Goal: Information Seeking & Learning: Learn about a topic

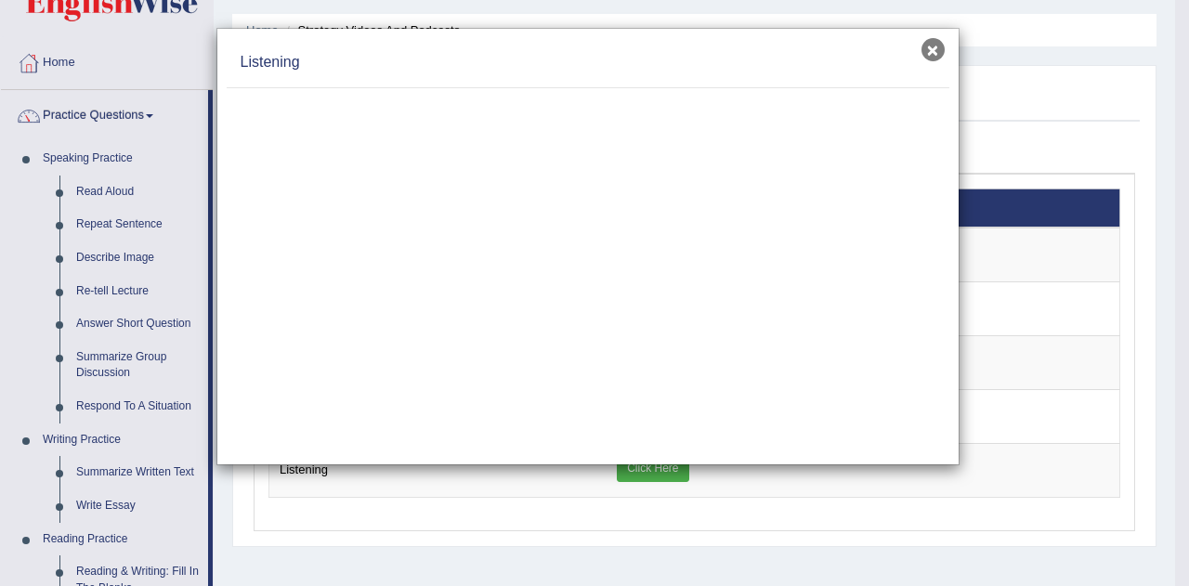
click at [928, 46] on button "×" at bounding box center [932, 49] width 23 height 23
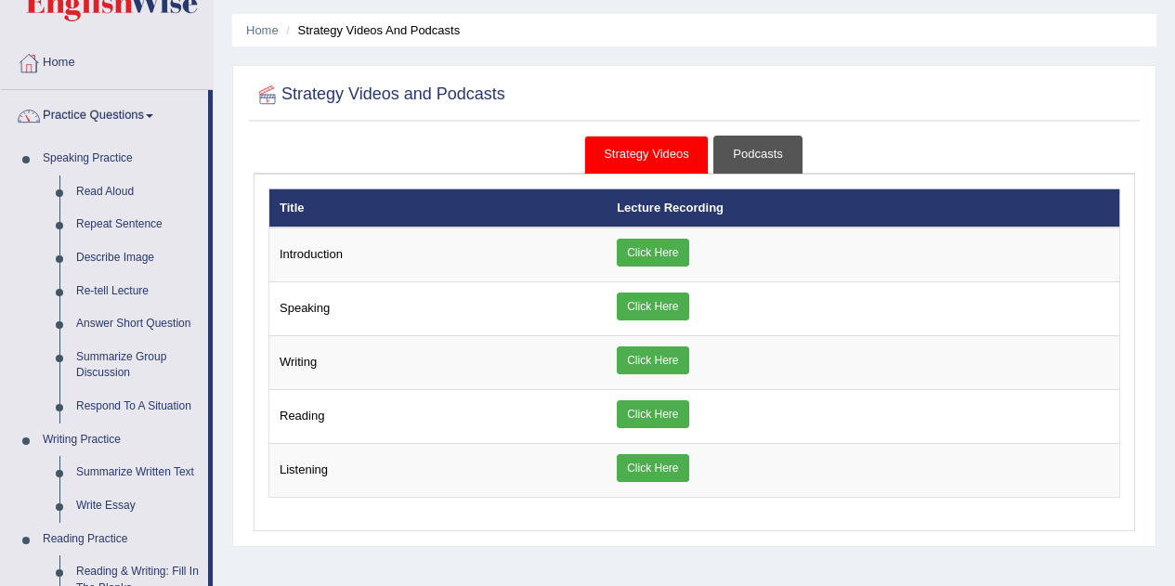
click at [778, 157] on link "Podcasts" at bounding box center [757, 155] width 88 height 38
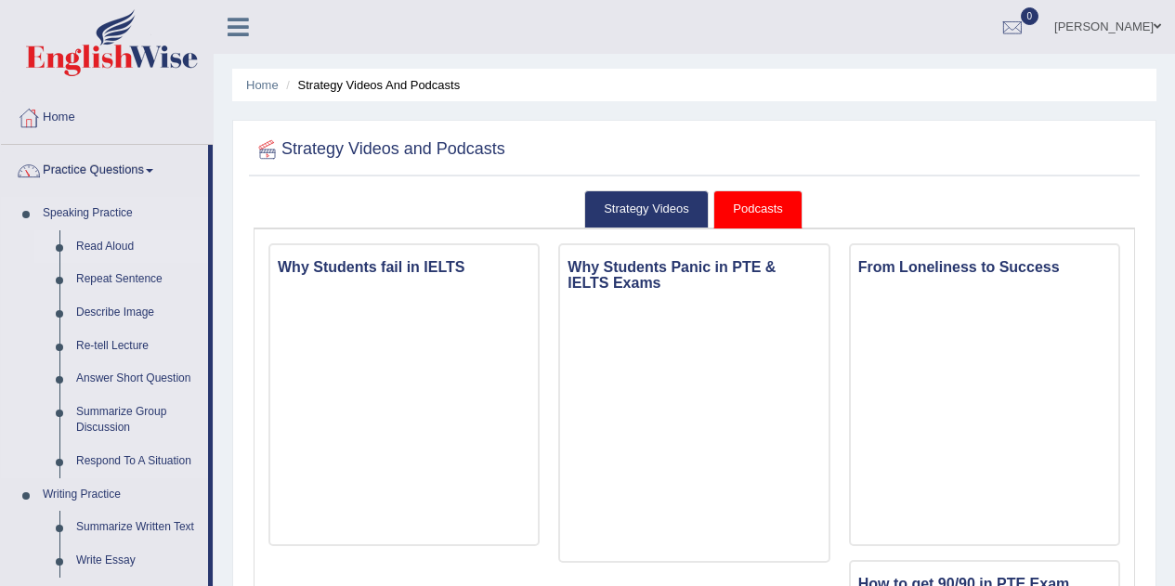
click at [93, 240] on link "Read Aloud" at bounding box center [138, 246] width 140 height 33
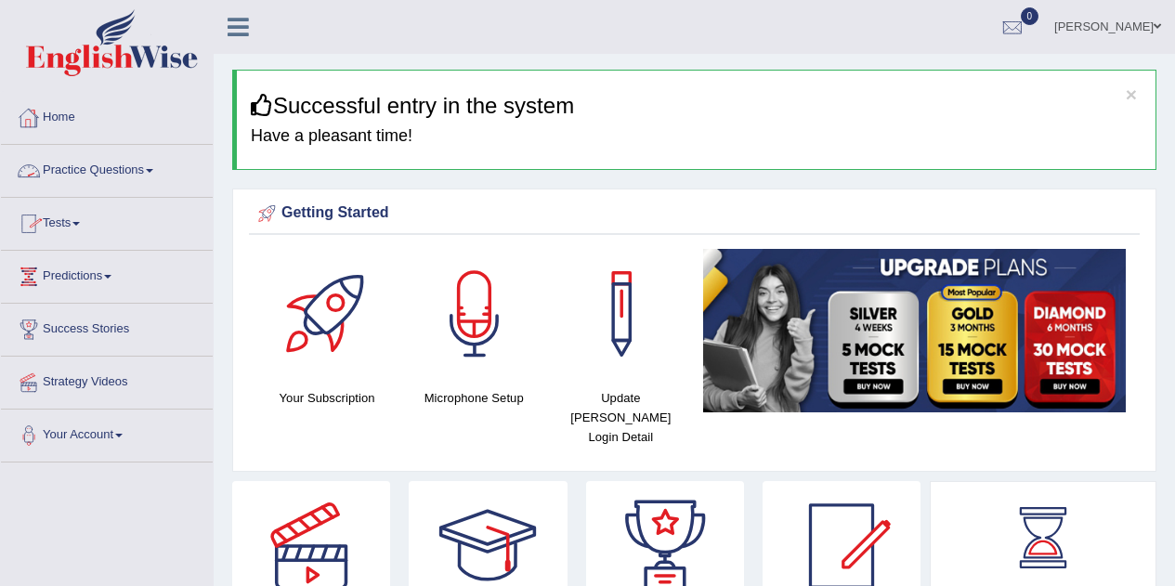
click at [85, 172] on link "Practice Questions" at bounding box center [107, 168] width 212 height 46
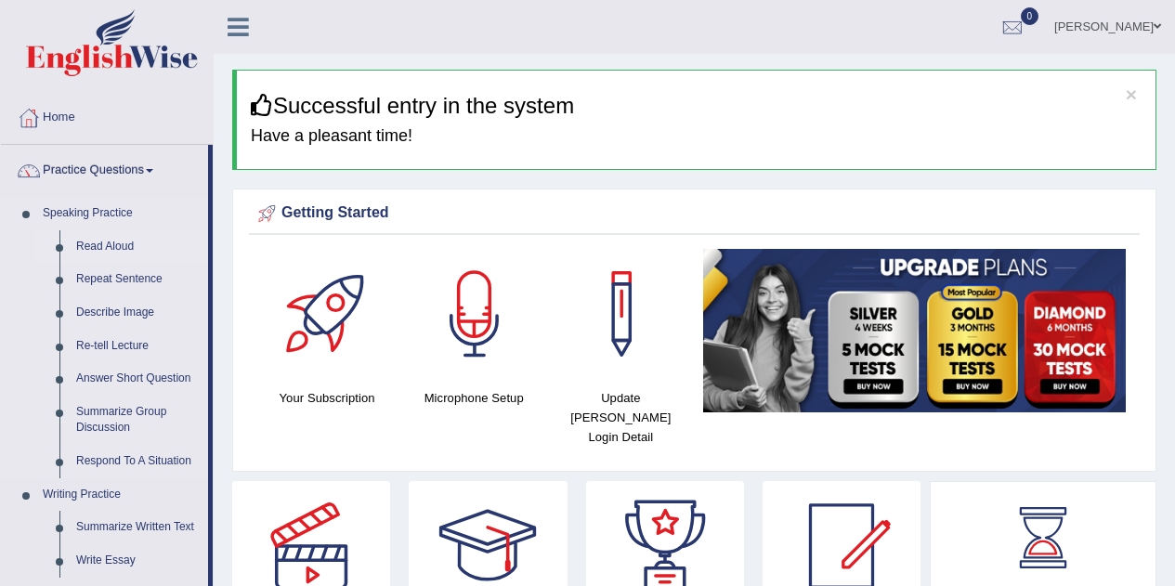
click at [85, 244] on link "Read Aloud" at bounding box center [138, 246] width 140 height 33
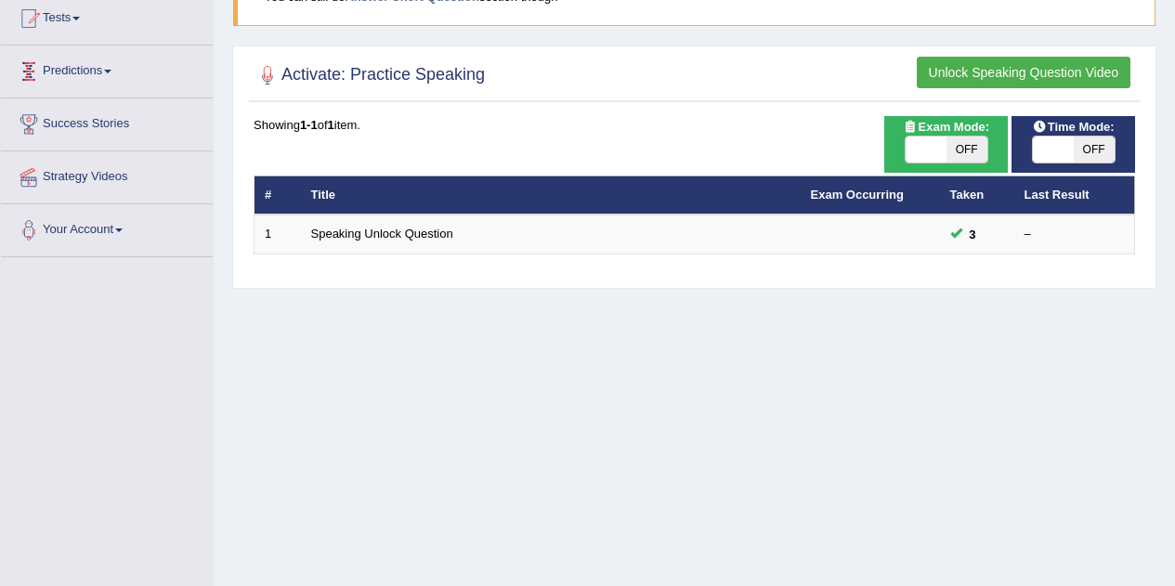
scroll to position [225, 0]
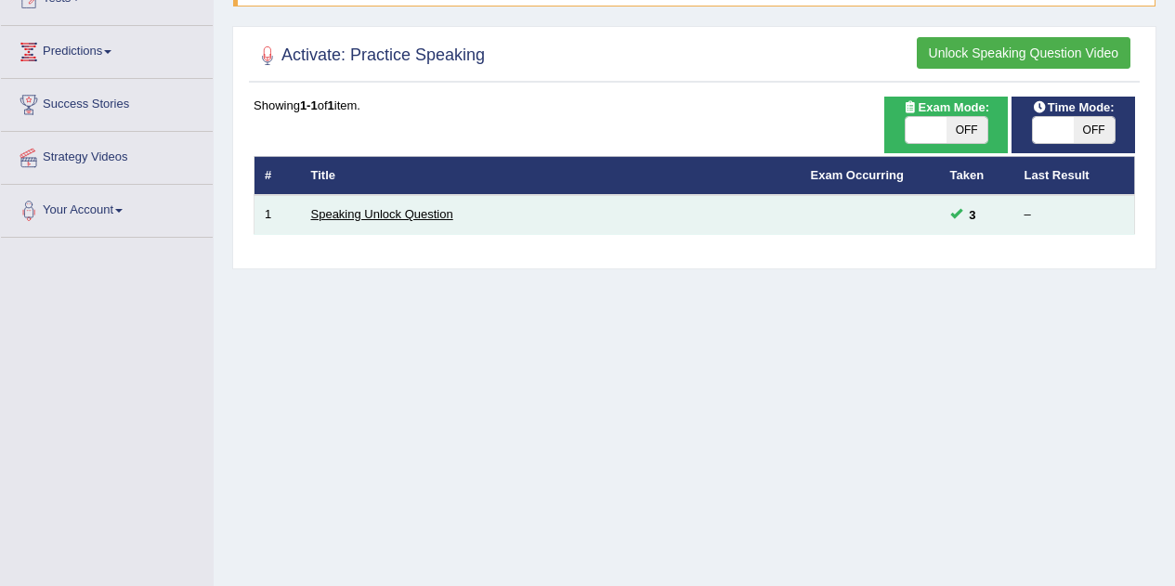
click at [397, 221] on link "Speaking Unlock Question" at bounding box center [382, 214] width 142 height 14
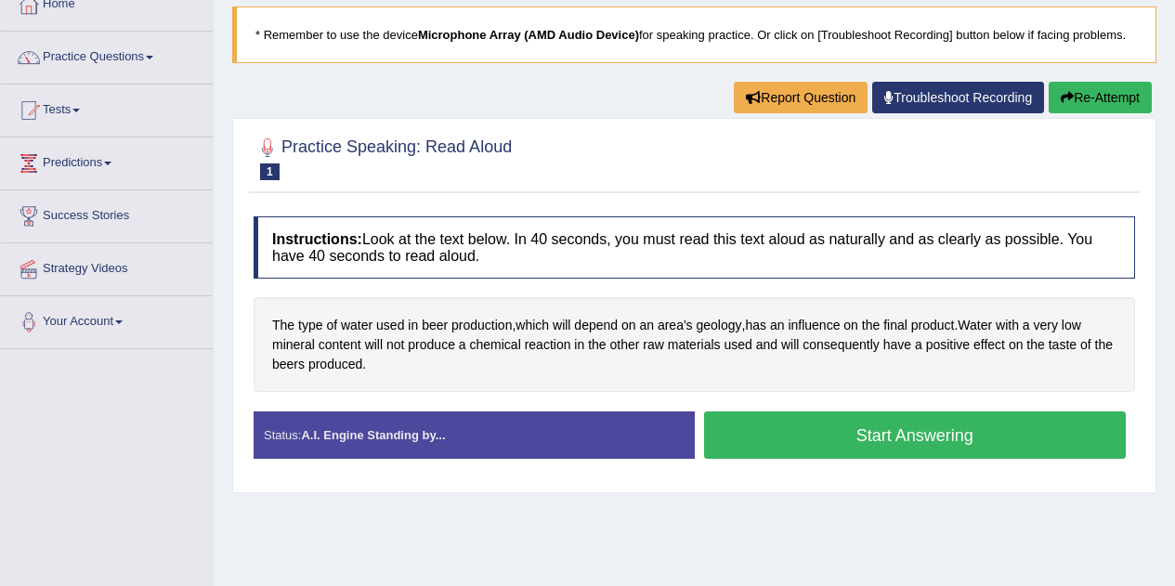
scroll to position [103, 0]
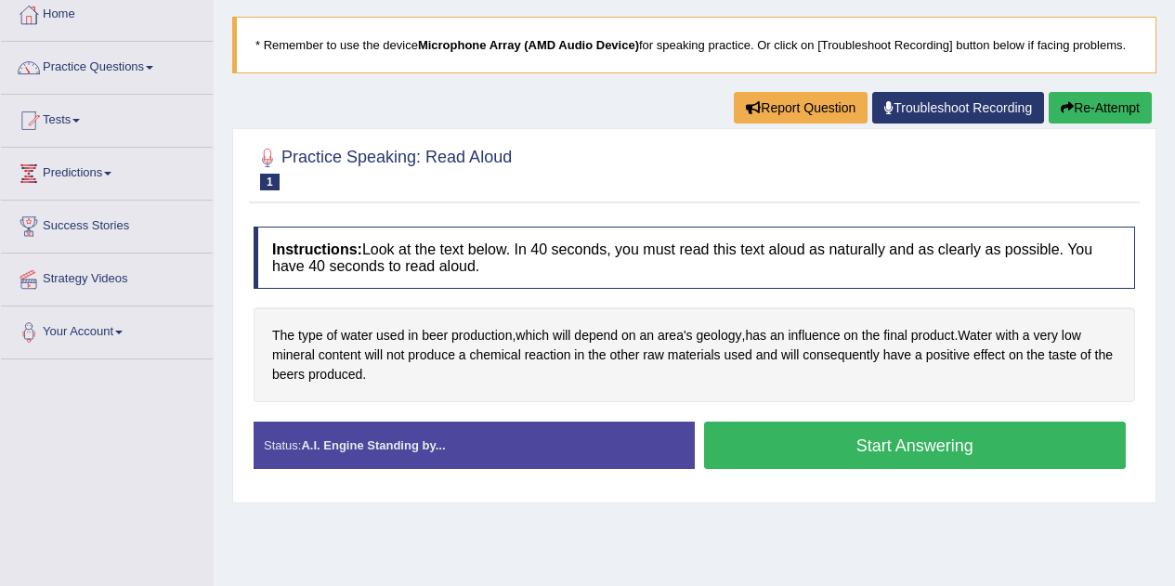
click at [726, 442] on button "Start Answering" at bounding box center [915, 445] width 423 height 47
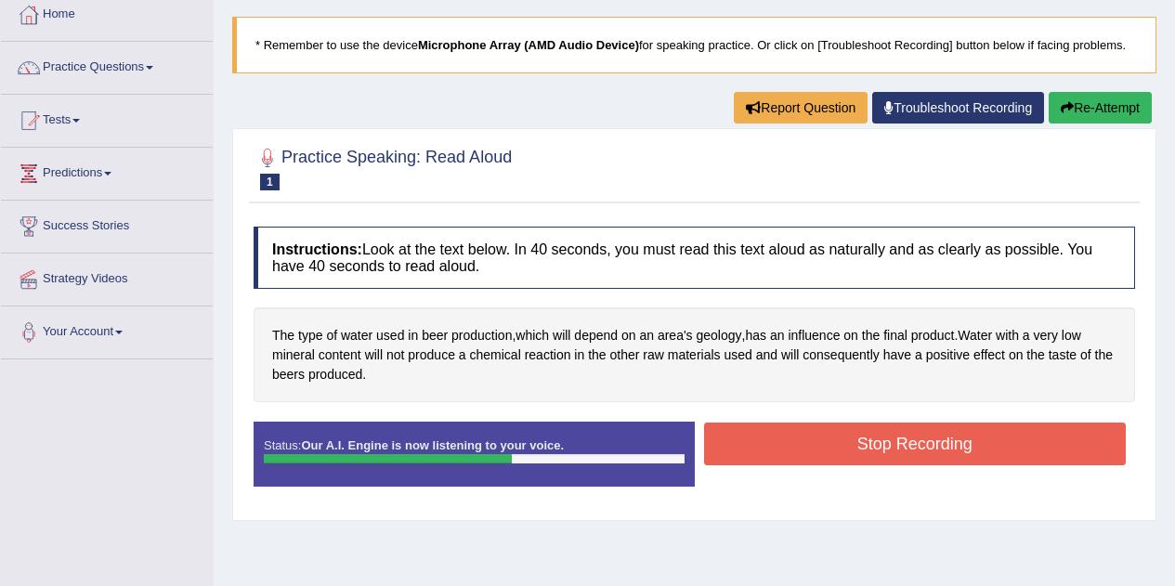
click at [726, 442] on button "Stop Recording" at bounding box center [915, 444] width 423 height 43
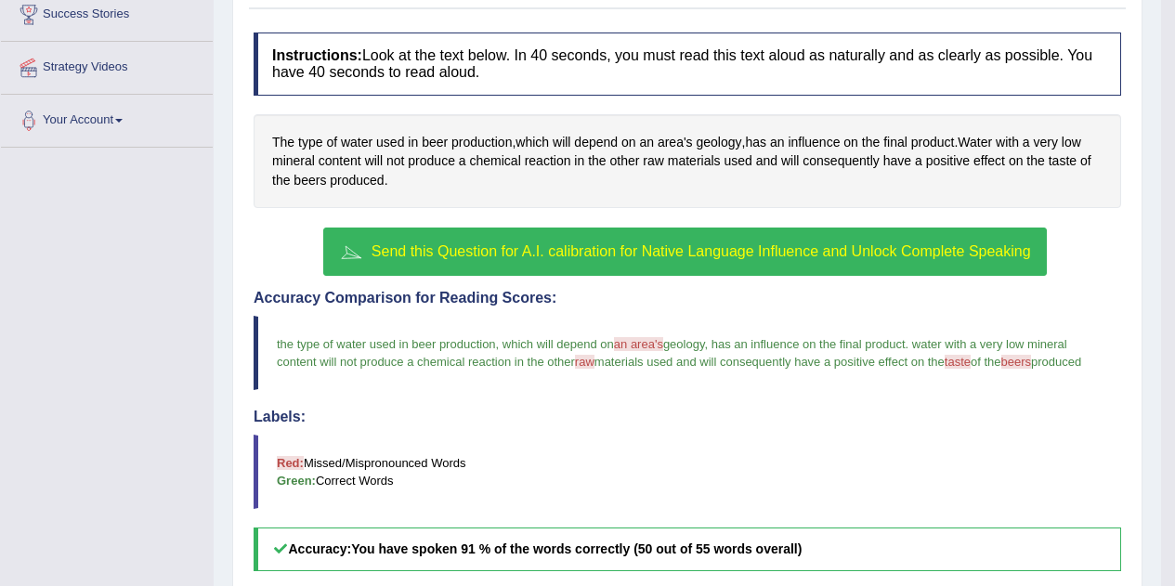
scroll to position [0, 0]
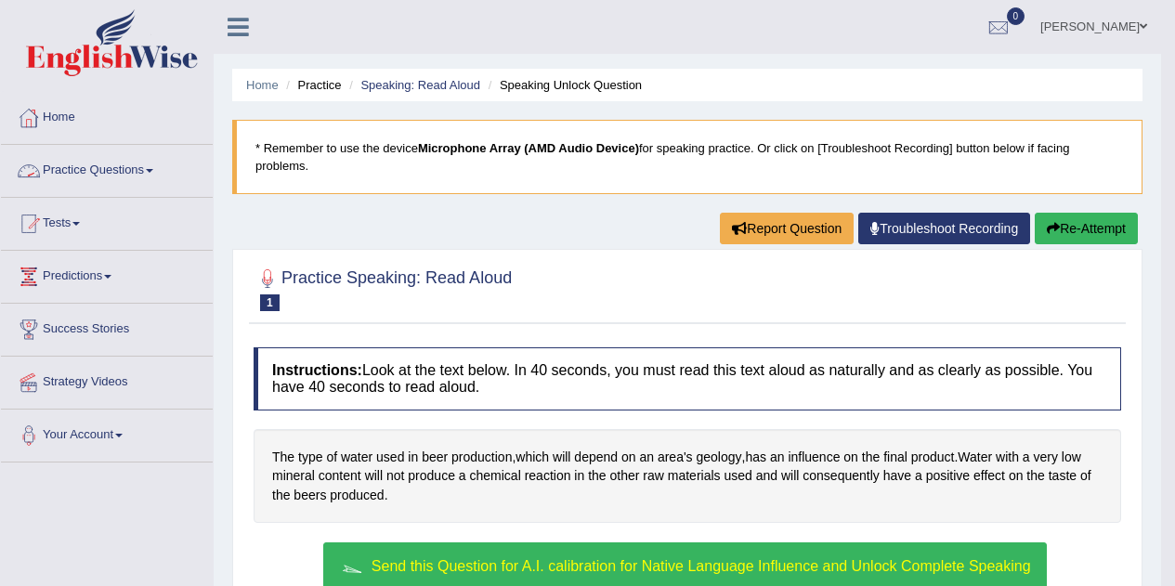
click at [81, 167] on link "Practice Questions" at bounding box center [107, 168] width 212 height 46
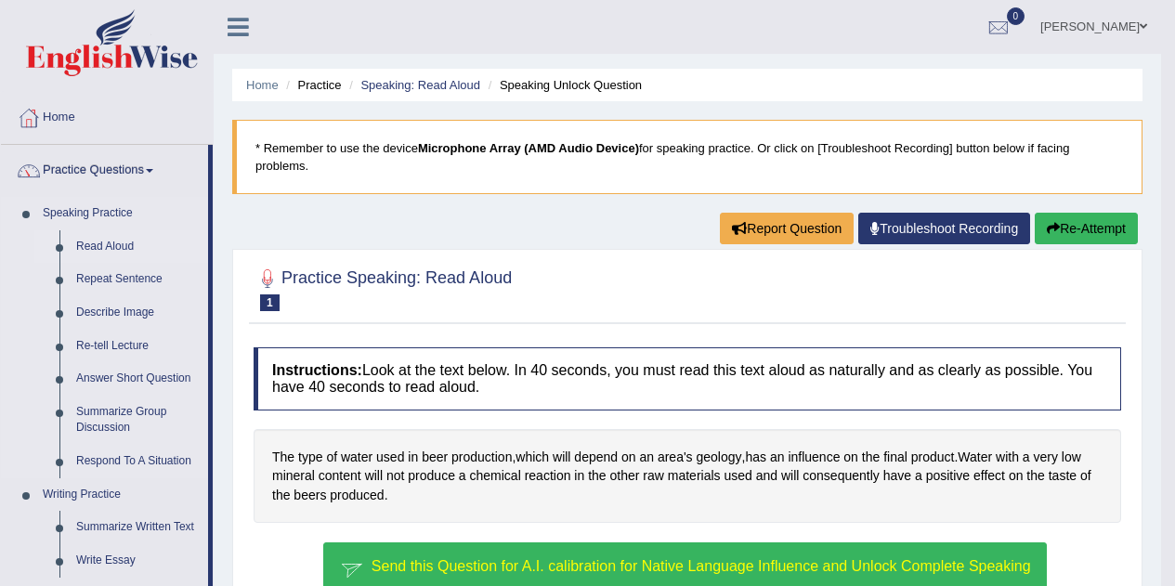
click at [96, 242] on link "Read Aloud" at bounding box center [138, 246] width 140 height 33
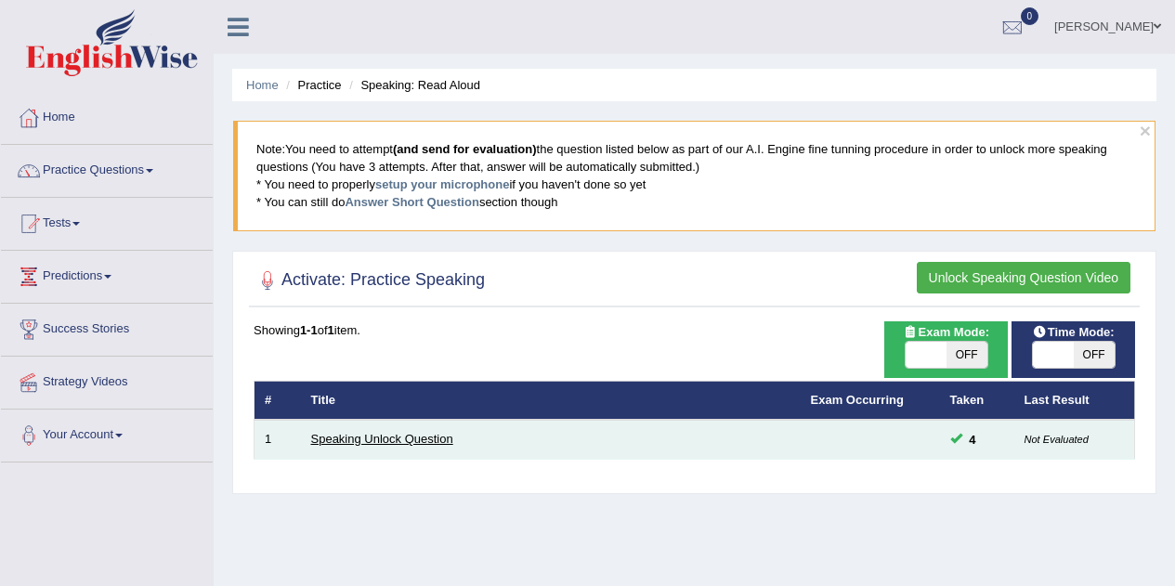
click at [377, 441] on link "Speaking Unlock Question" at bounding box center [382, 439] width 142 height 14
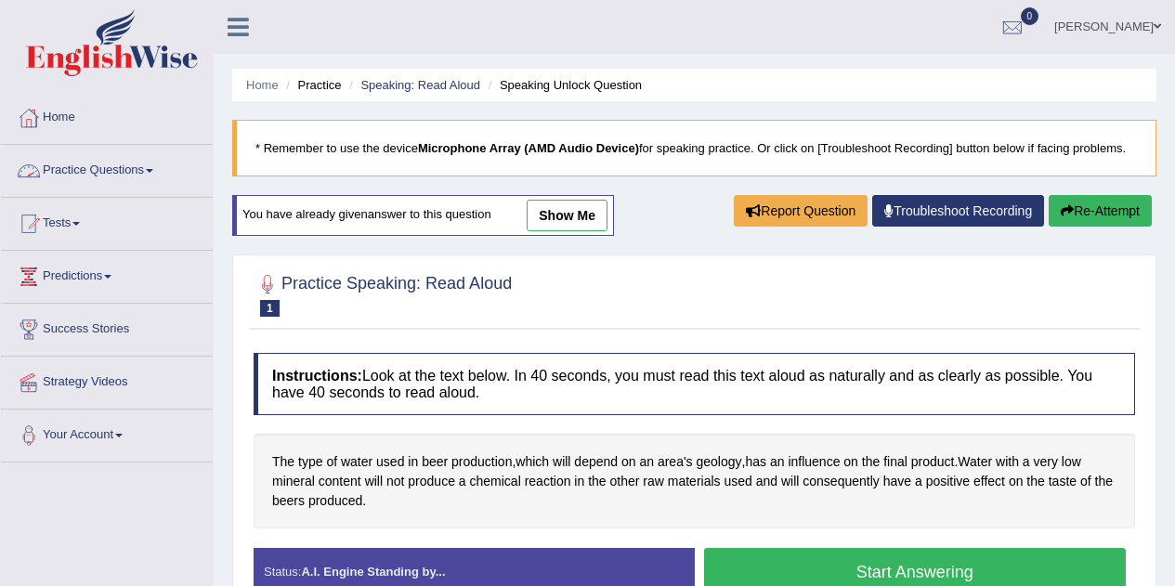
click at [90, 175] on link "Practice Questions" at bounding box center [107, 168] width 212 height 46
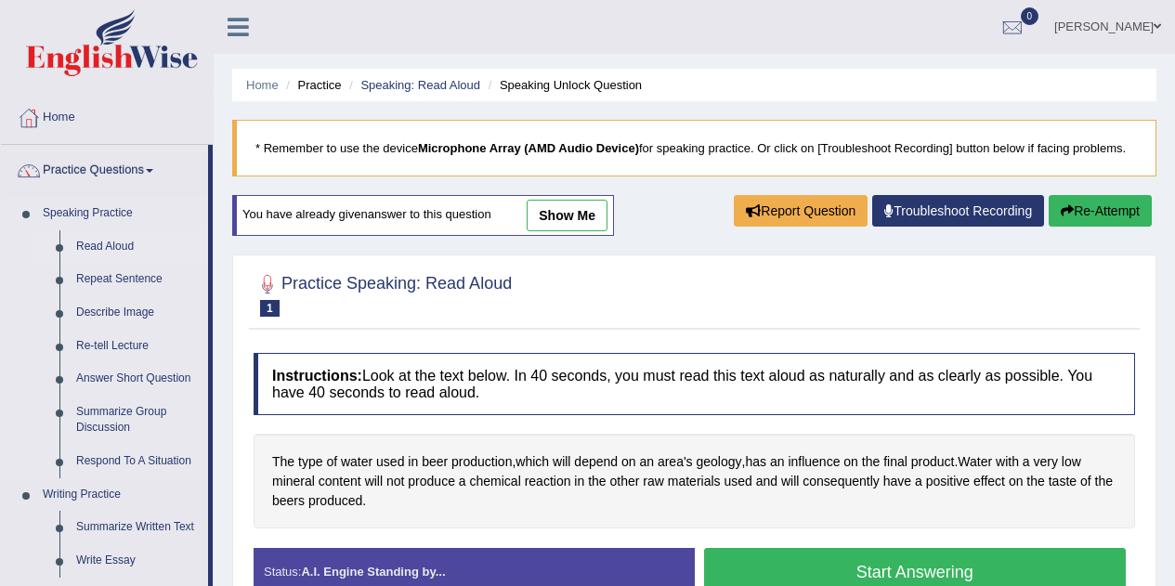
click at [93, 239] on link "Read Aloud" at bounding box center [138, 246] width 140 height 33
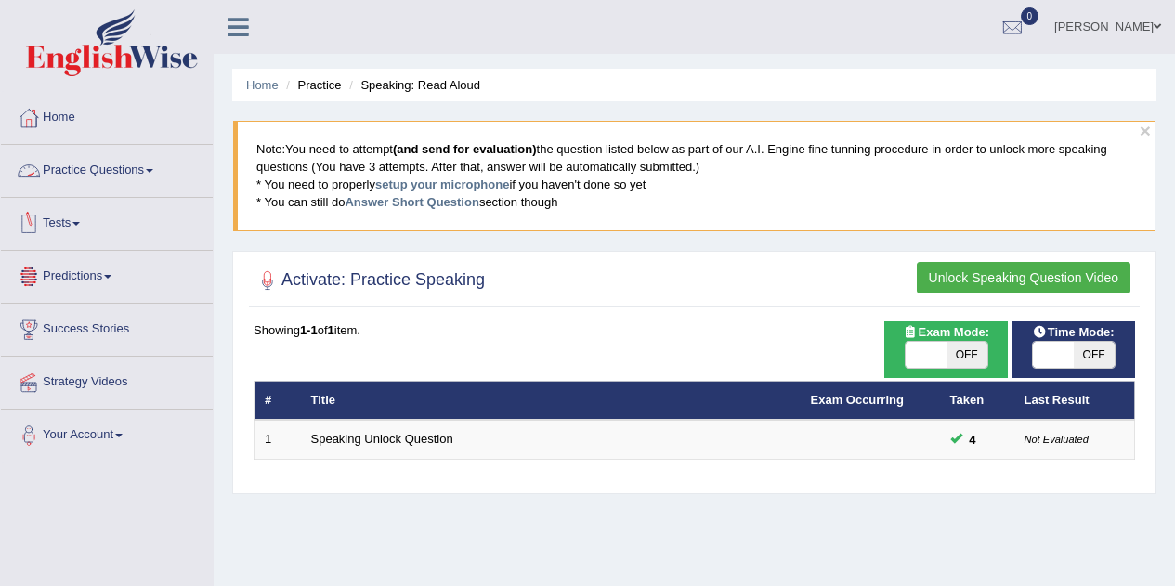
click at [112, 176] on link "Practice Questions" at bounding box center [107, 168] width 212 height 46
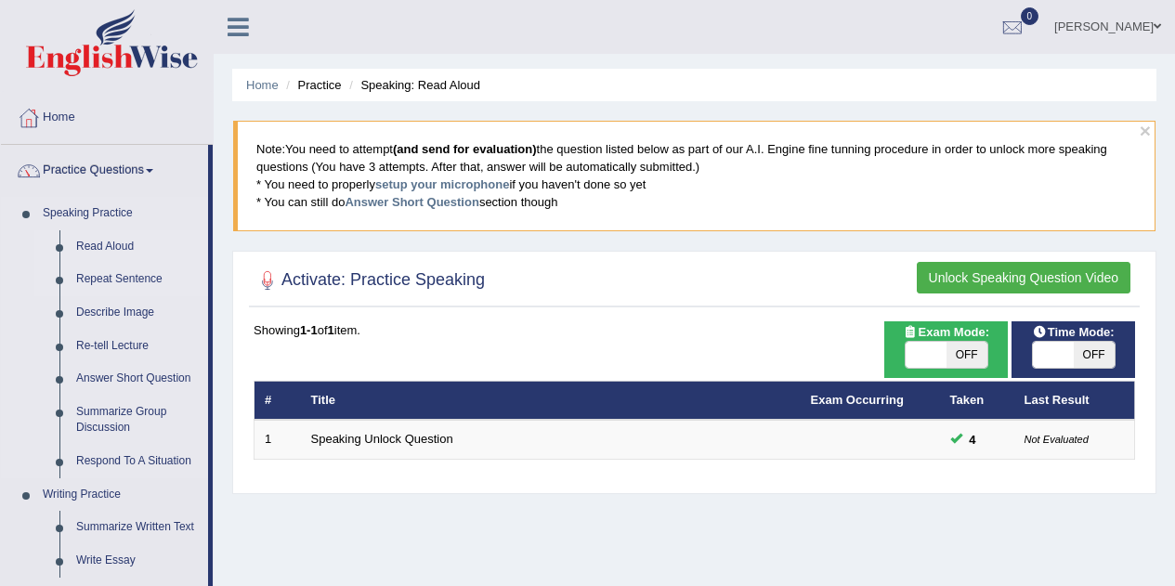
click at [100, 275] on link "Repeat Sentence" at bounding box center [138, 279] width 140 height 33
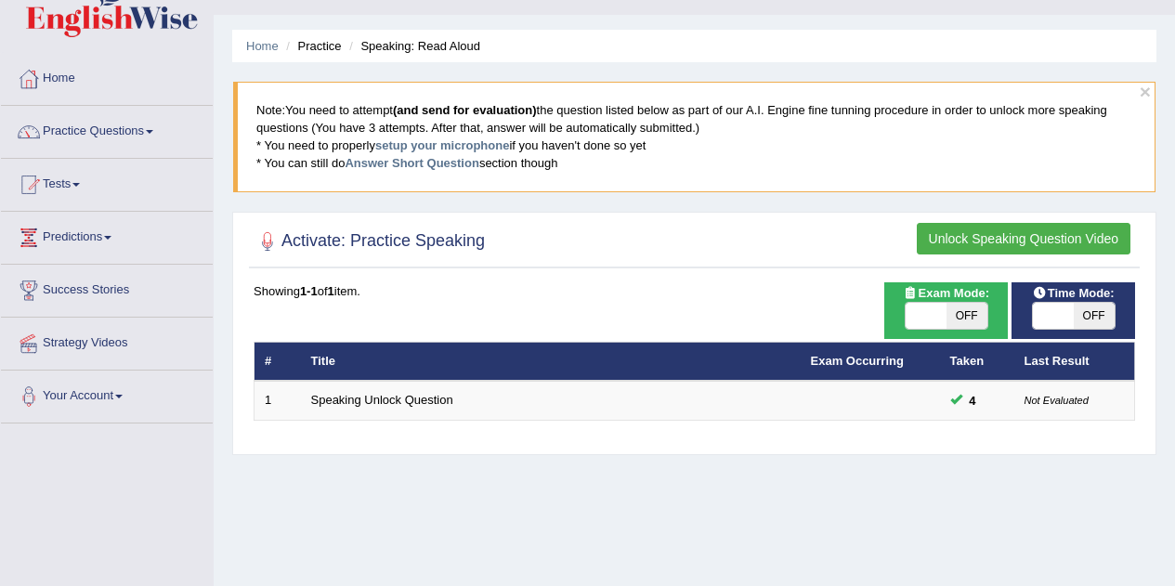
scroll to position [34, 0]
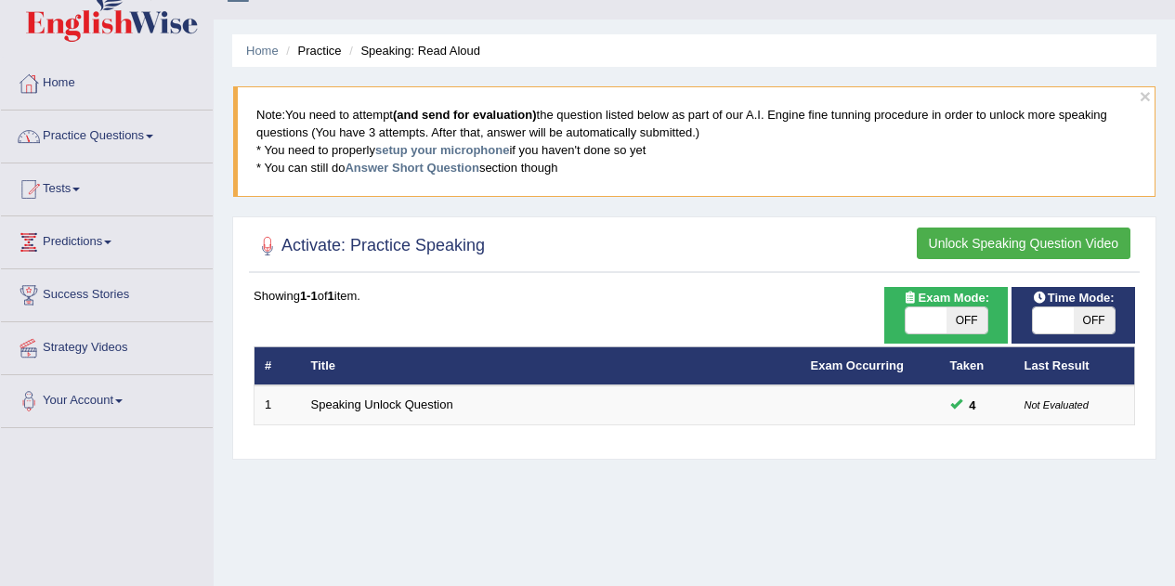
click at [83, 125] on link "Practice Questions" at bounding box center [107, 134] width 212 height 46
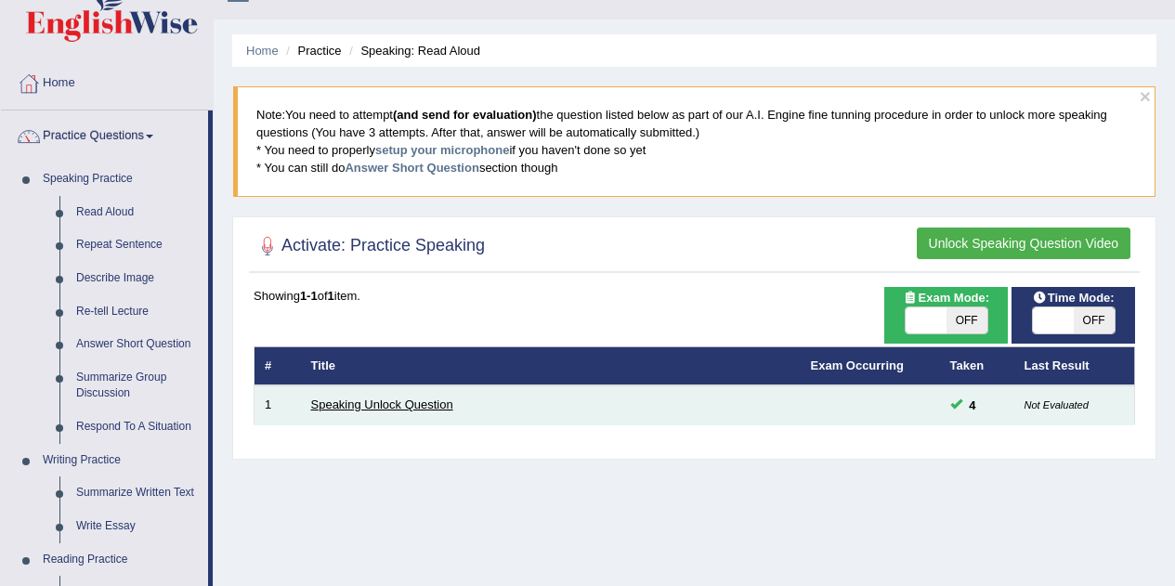
click at [346, 411] on link "Speaking Unlock Question" at bounding box center [382, 405] width 142 height 14
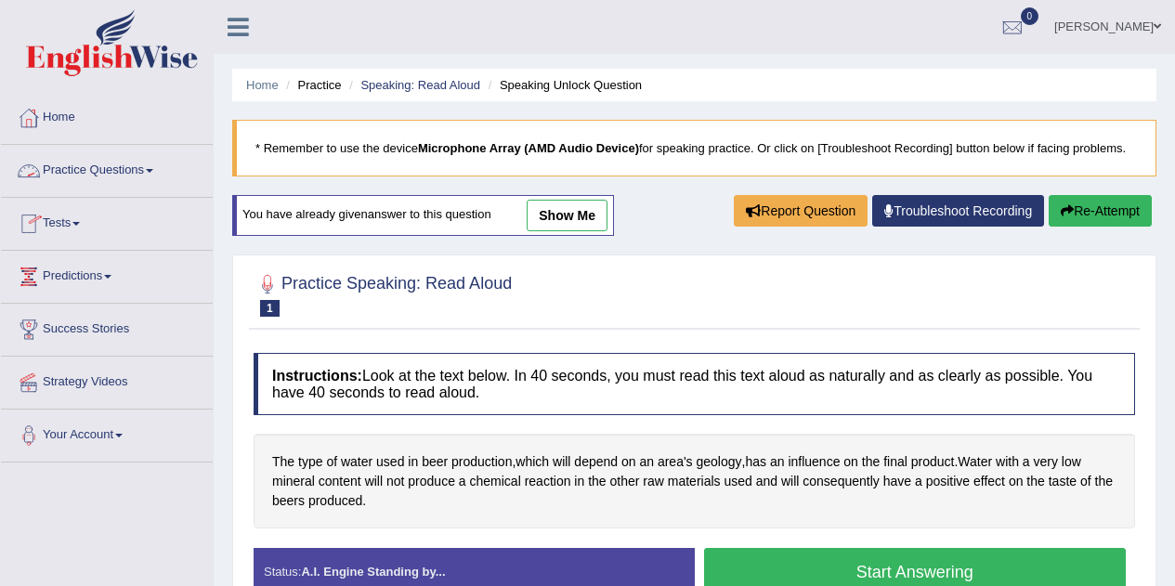
click at [85, 175] on link "Practice Questions" at bounding box center [107, 168] width 212 height 46
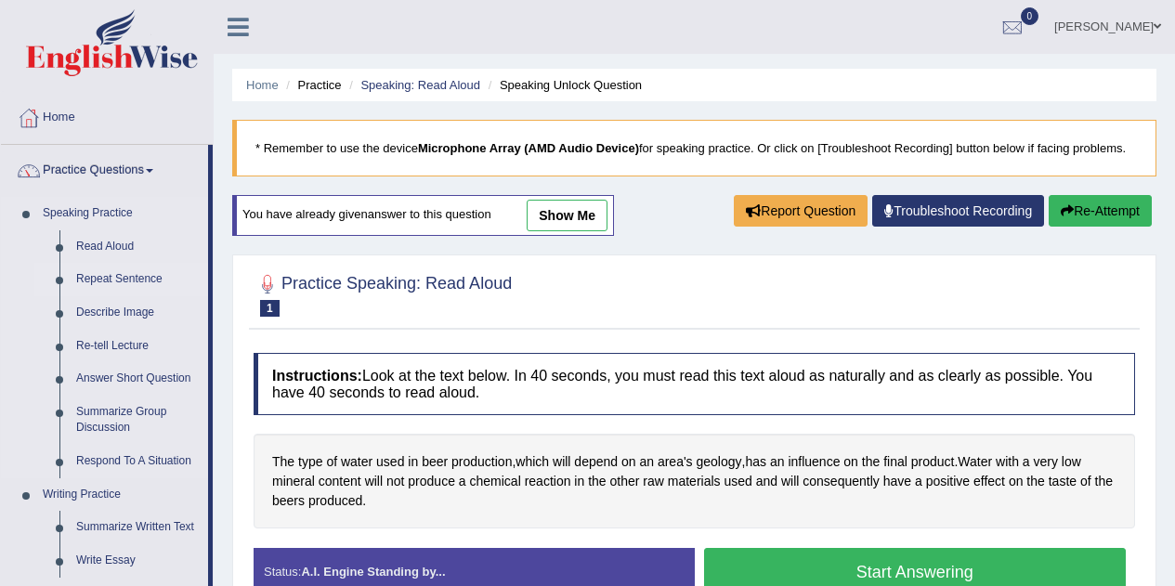
click at [92, 283] on link "Repeat Sentence" at bounding box center [138, 279] width 140 height 33
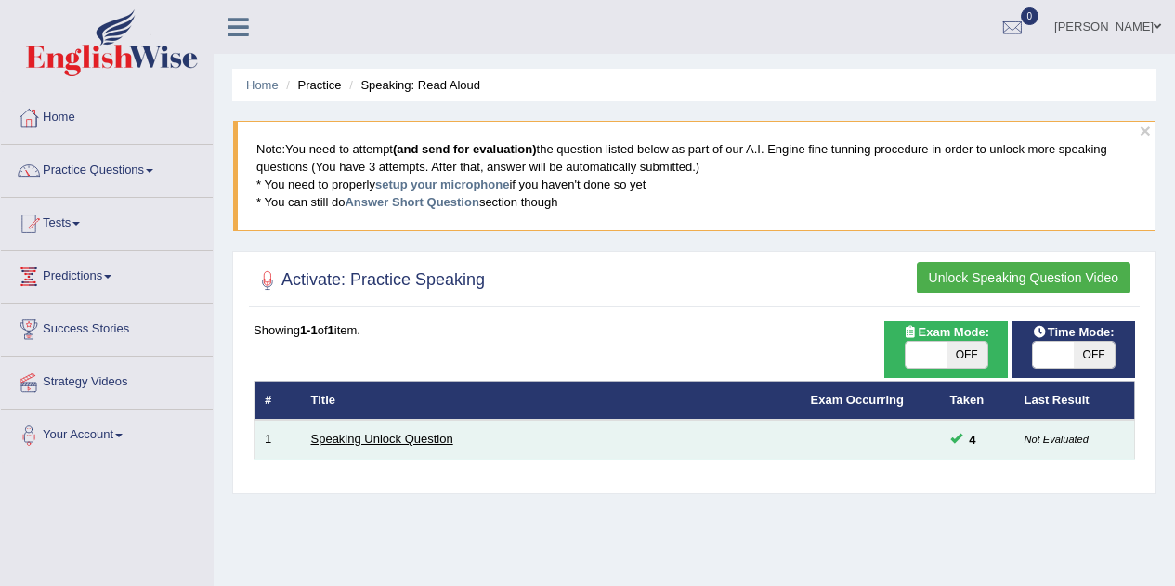
click at [381, 436] on link "Speaking Unlock Question" at bounding box center [382, 439] width 142 height 14
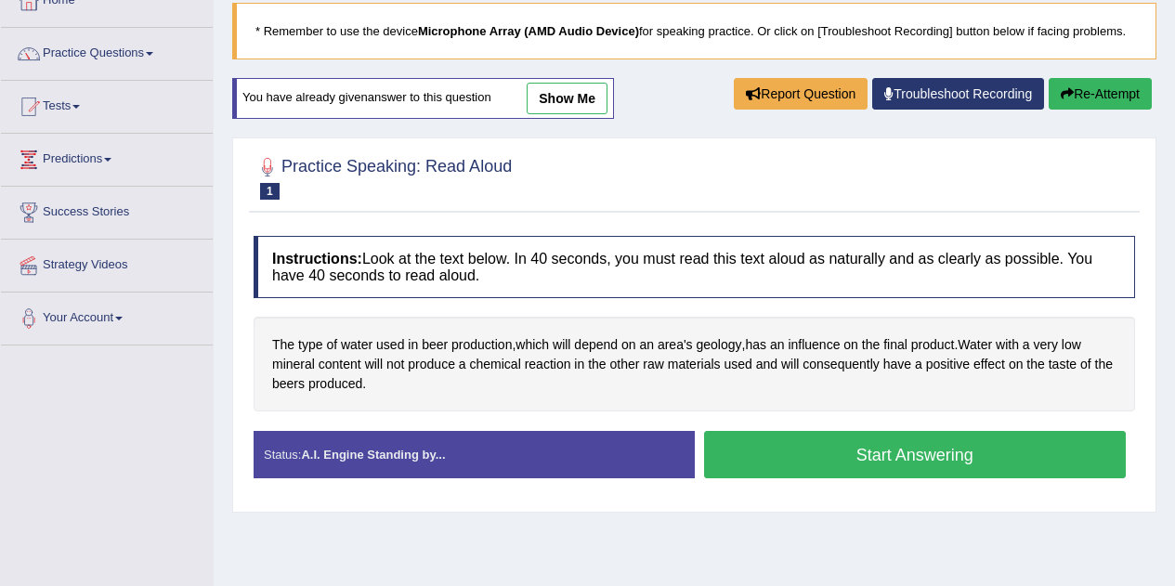
scroll to position [118, 0]
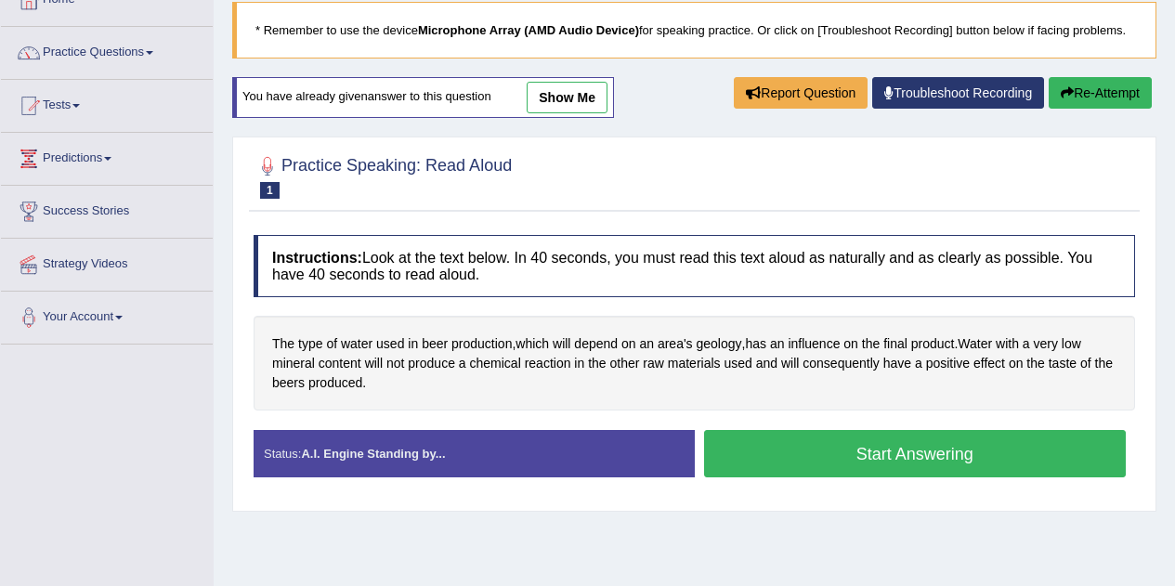
click at [734, 451] on button "Start Answering" at bounding box center [915, 453] width 423 height 47
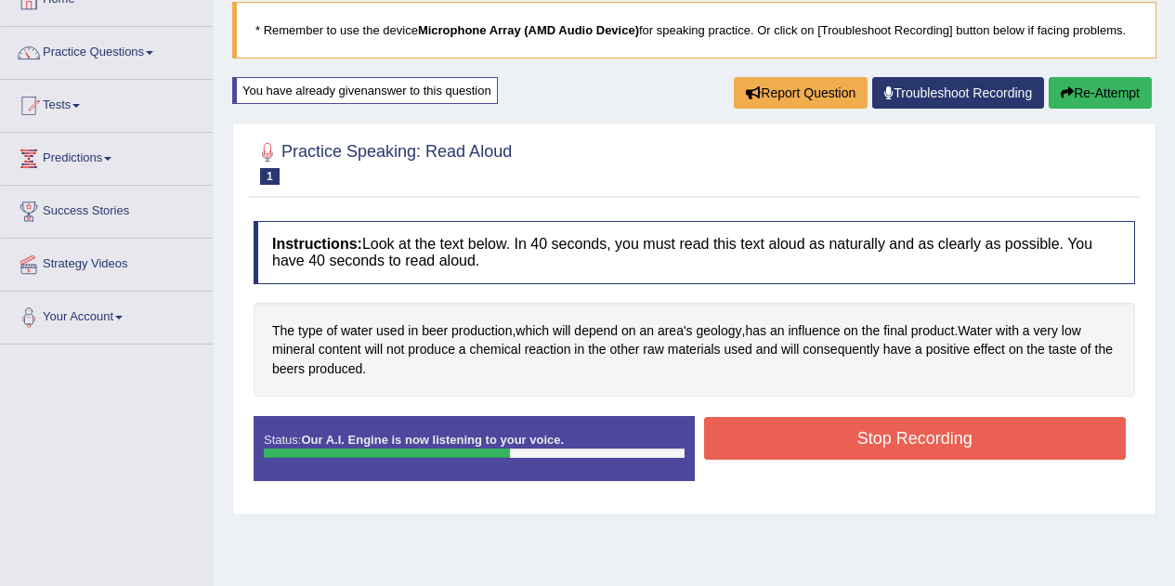
click at [744, 451] on button "Stop Recording" at bounding box center [915, 438] width 423 height 43
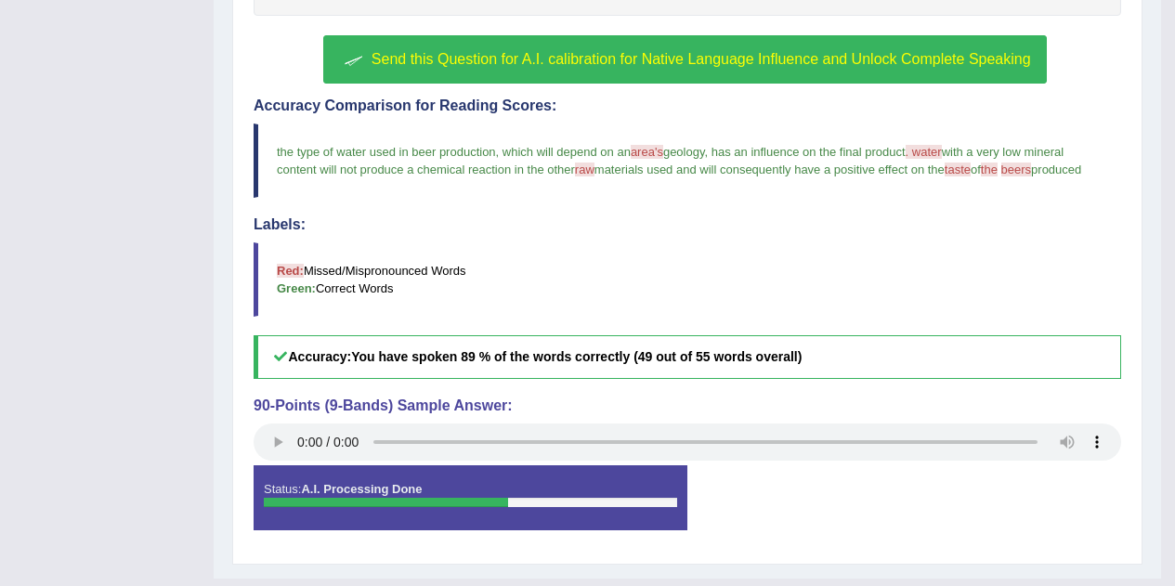
scroll to position [519, 0]
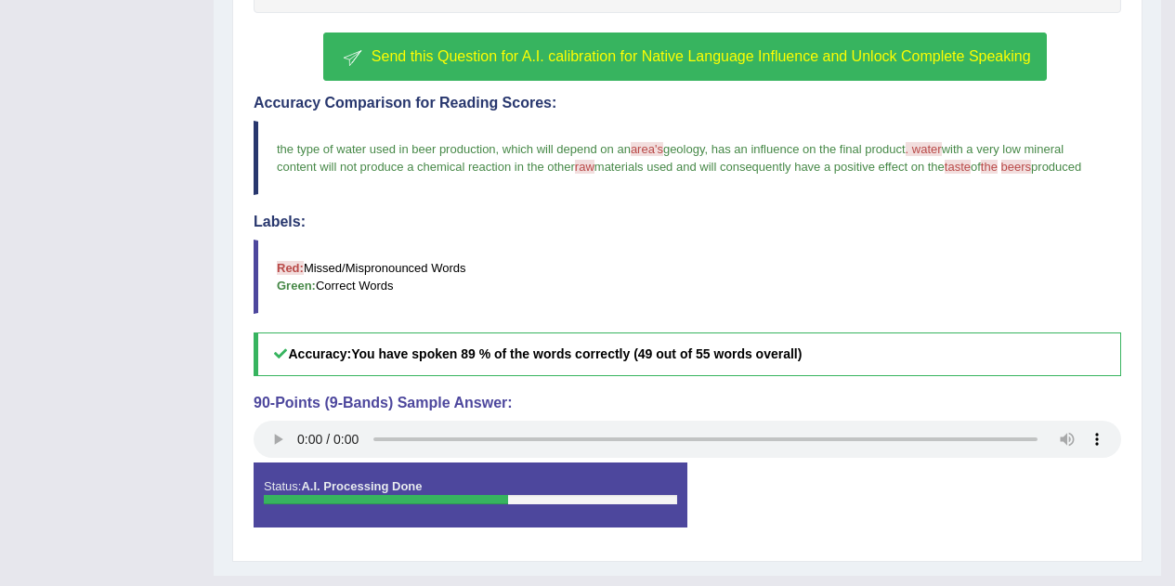
click at [586, 50] on span "Send this Question for A.I. calibration for Native Language Influence and Unloc…" at bounding box center [701, 56] width 659 height 16
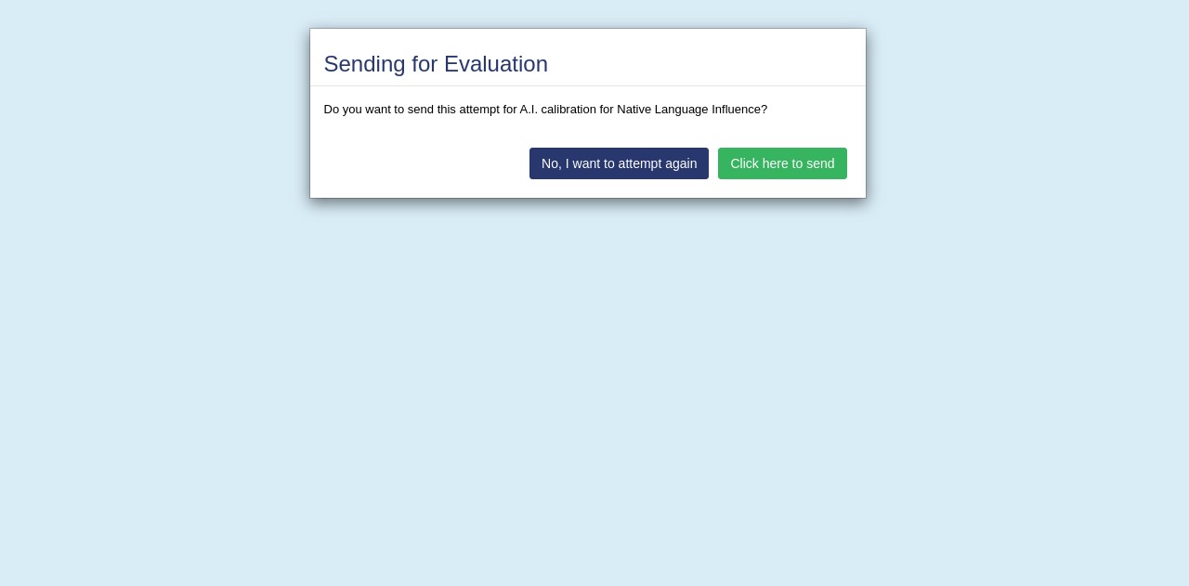
click at [803, 154] on button "Click here to send" at bounding box center [782, 164] width 128 height 32
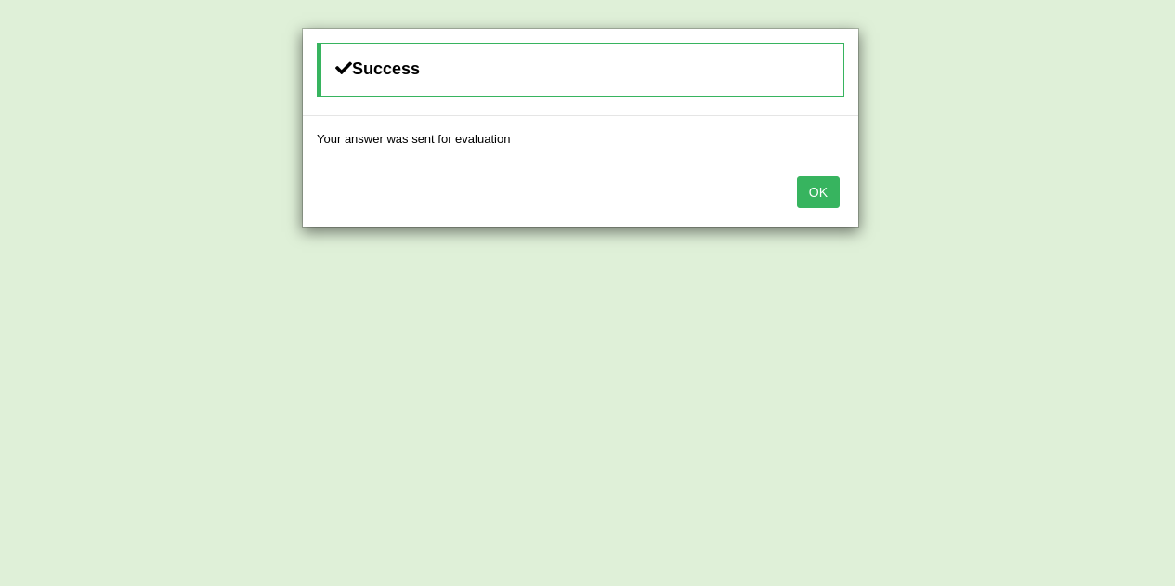
click at [816, 185] on button "OK" at bounding box center [818, 192] width 43 height 32
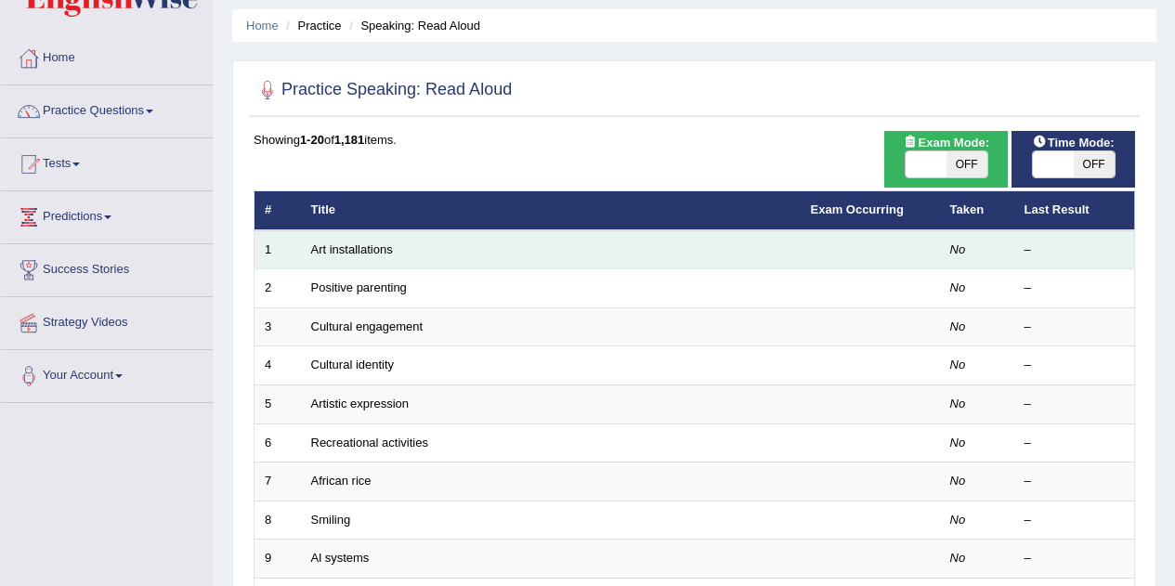
scroll to position [50, 0]
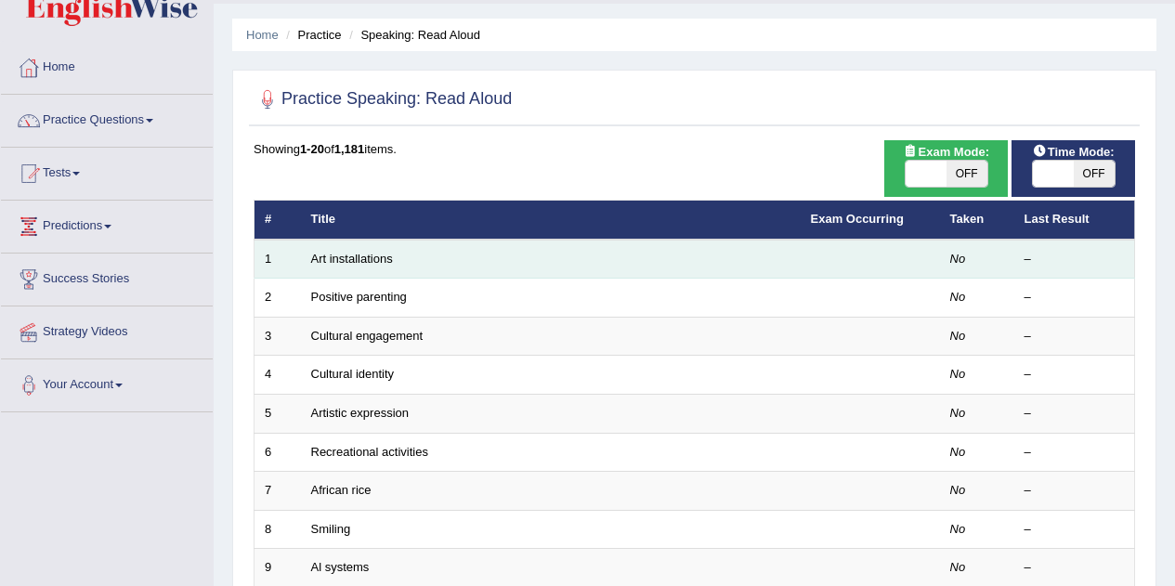
click at [362, 268] on td "Art installations" at bounding box center [551, 259] width 500 height 39
click at [369, 264] on link "Art installations" at bounding box center [352, 259] width 82 height 14
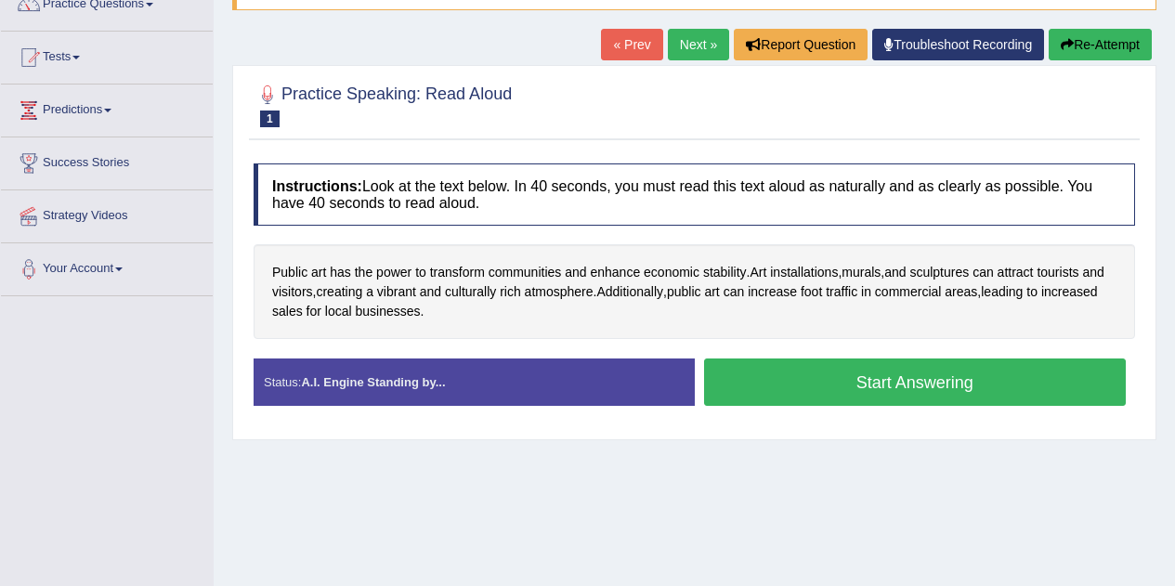
click at [829, 385] on button "Start Answering" at bounding box center [915, 382] width 423 height 47
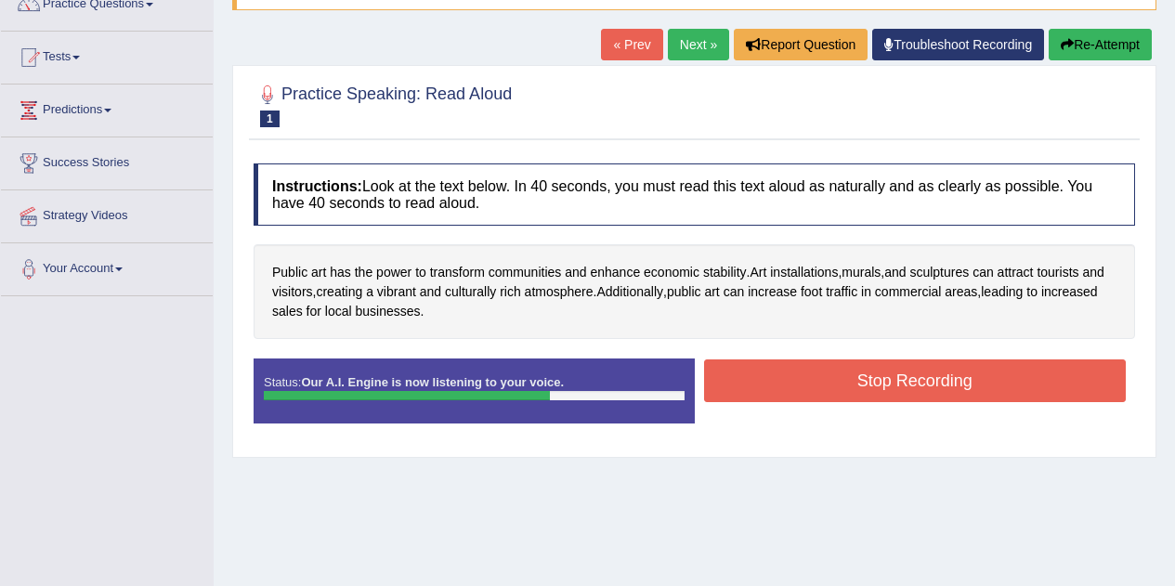
click at [829, 385] on button "Stop Recording" at bounding box center [915, 380] width 423 height 43
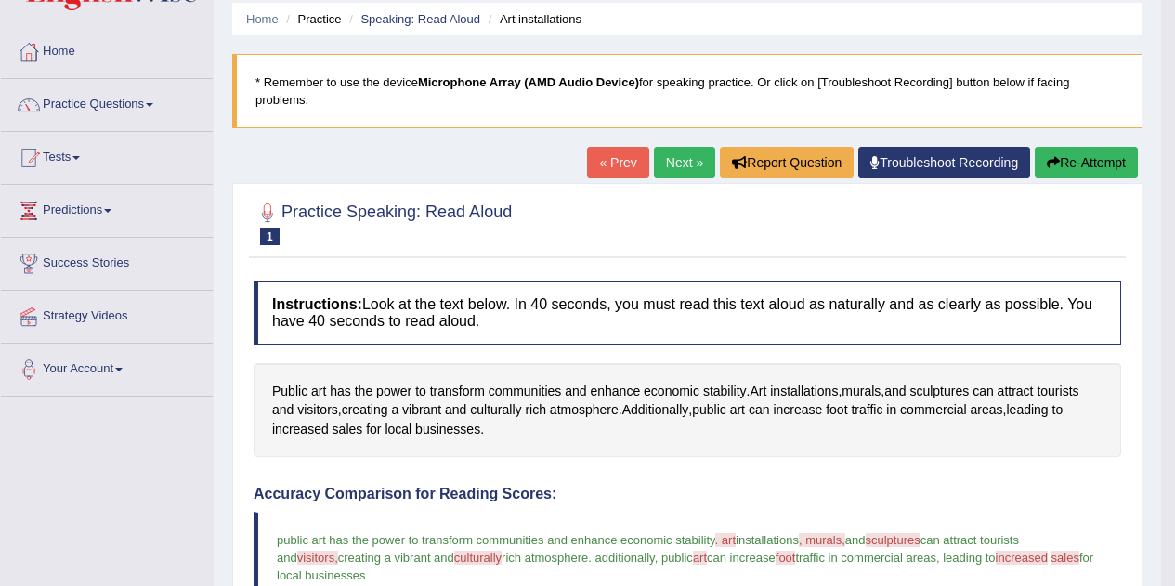
scroll to position [65, 0]
click at [674, 169] on link "Next »" at bounding box center [684, 164] width 61 height 32
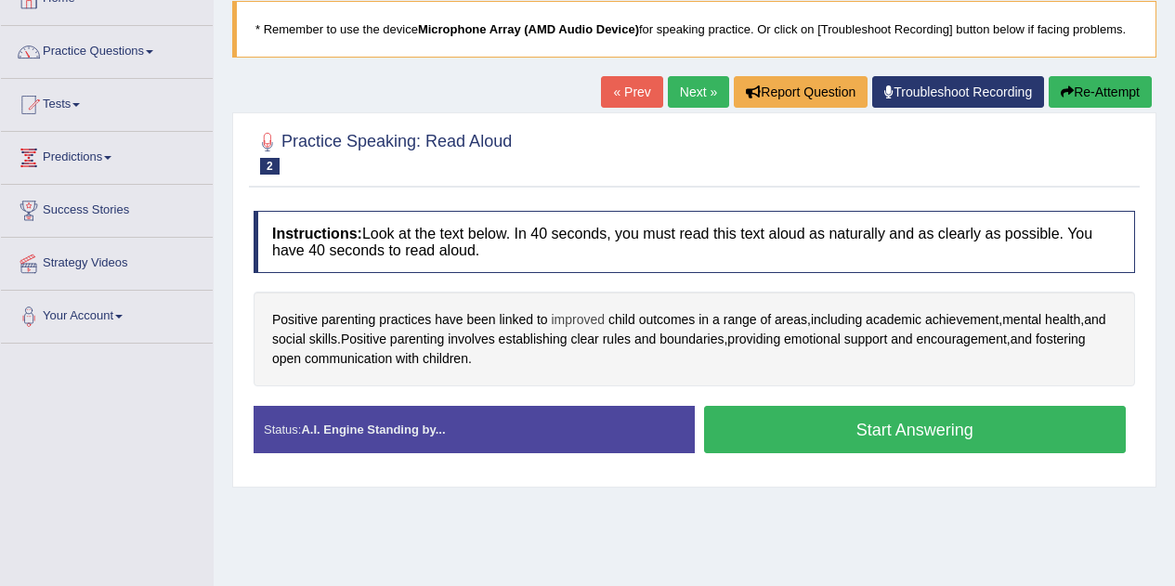
scroll to position [120, 0]
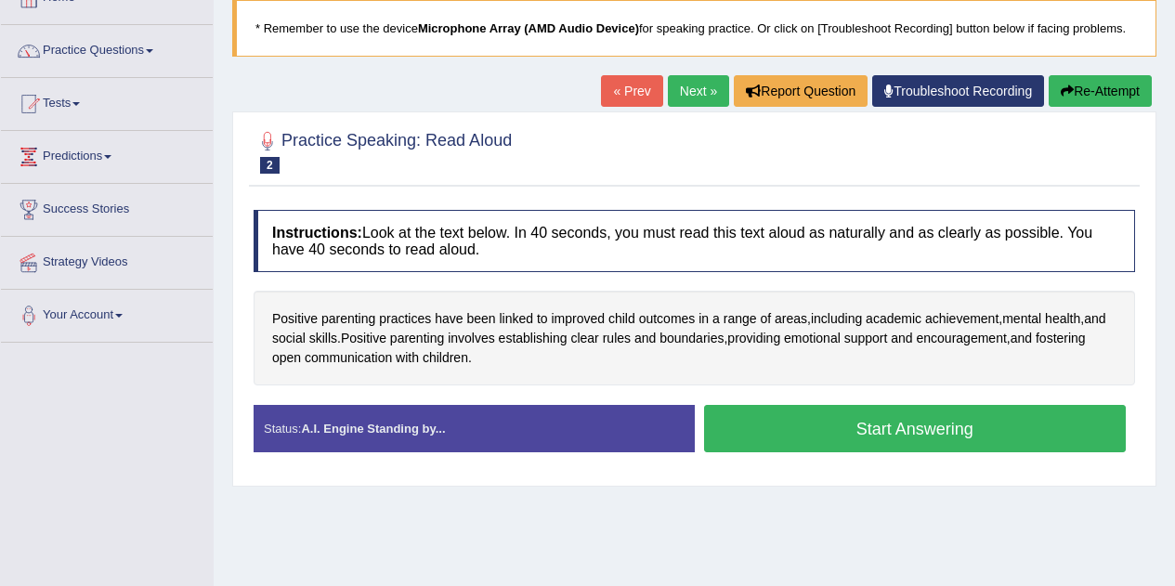
click at [794, 437] on button "Start Answering" at bounding box center [915, 428] width 423 height 47
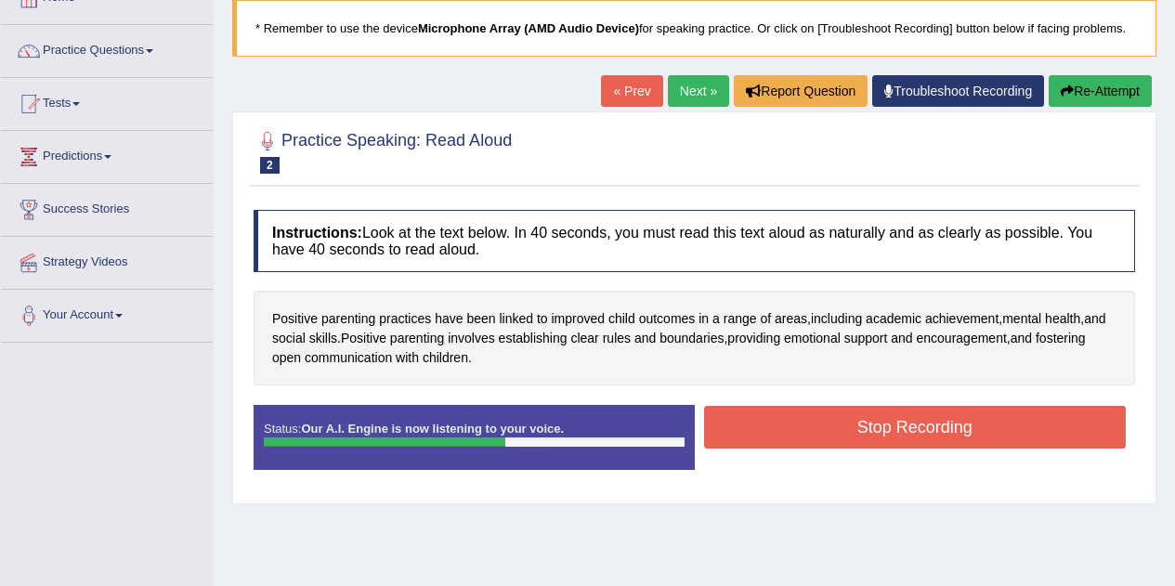
click at [794, 437] on button "Stop Recording" at bounding box center [915, 427] width 423 height 43
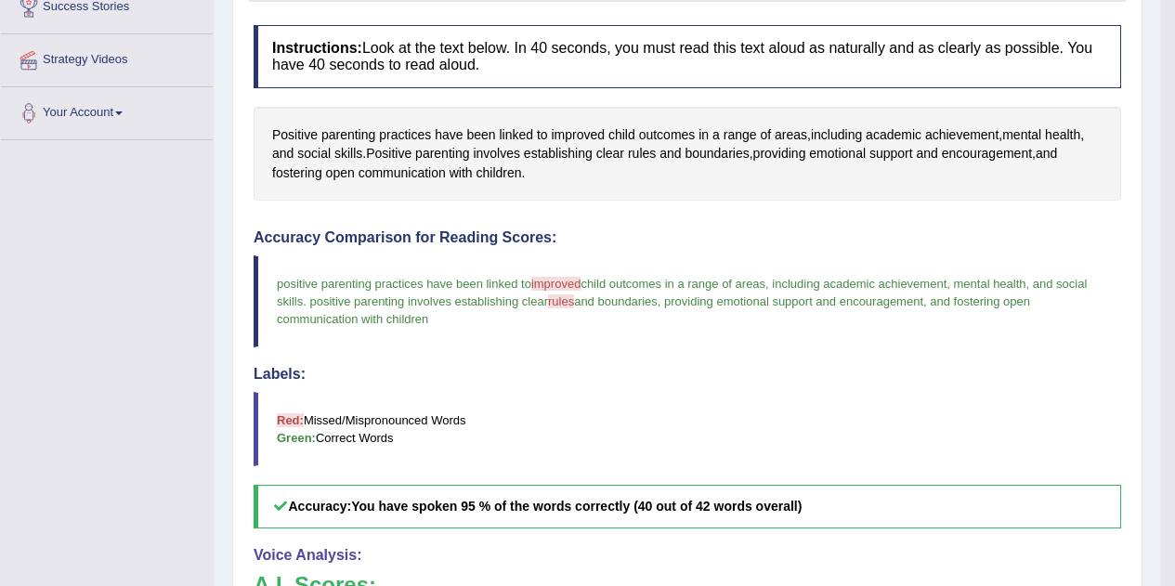
scroll to position [0, 0]
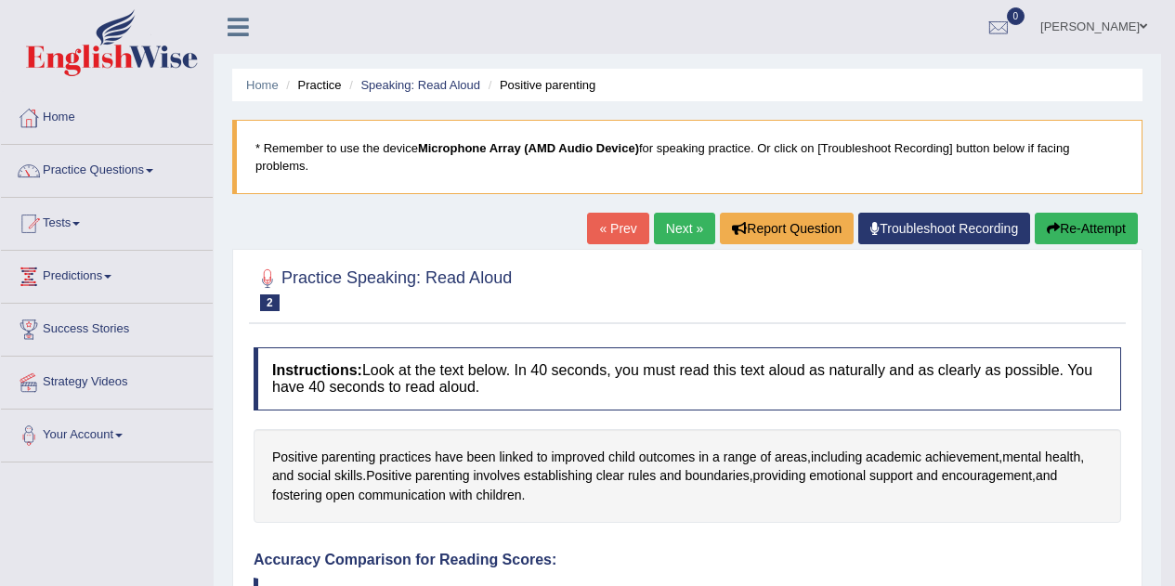
click at [663, 232] on link "Next »" at bounding box center [684, 229] width 61 height 32
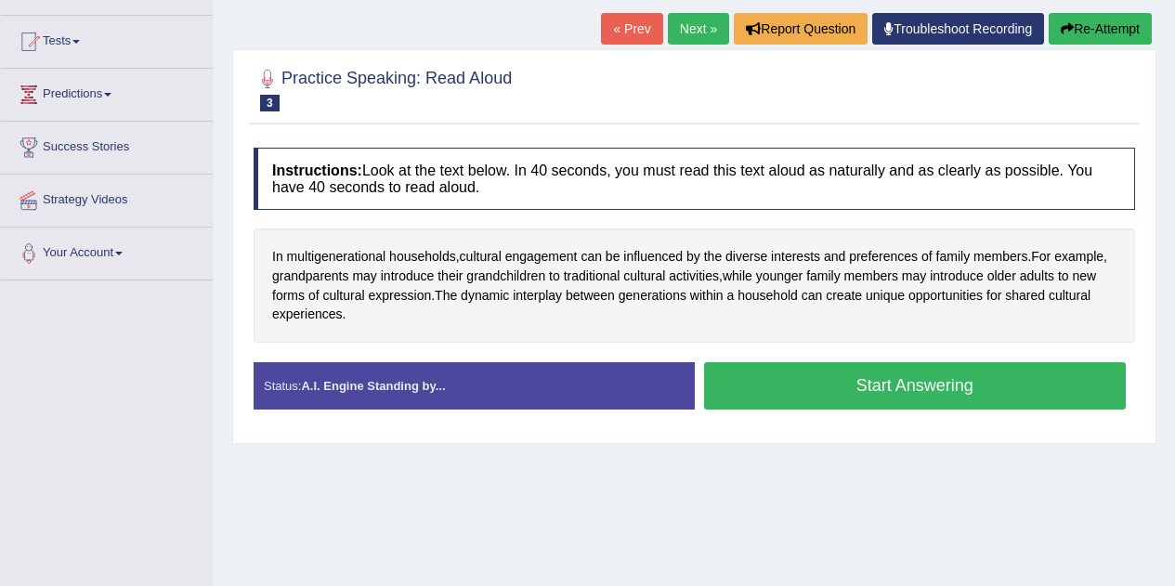
click at [795, 395] on button "Start Answering" at bounding box center [915, 385] width 423 height 47
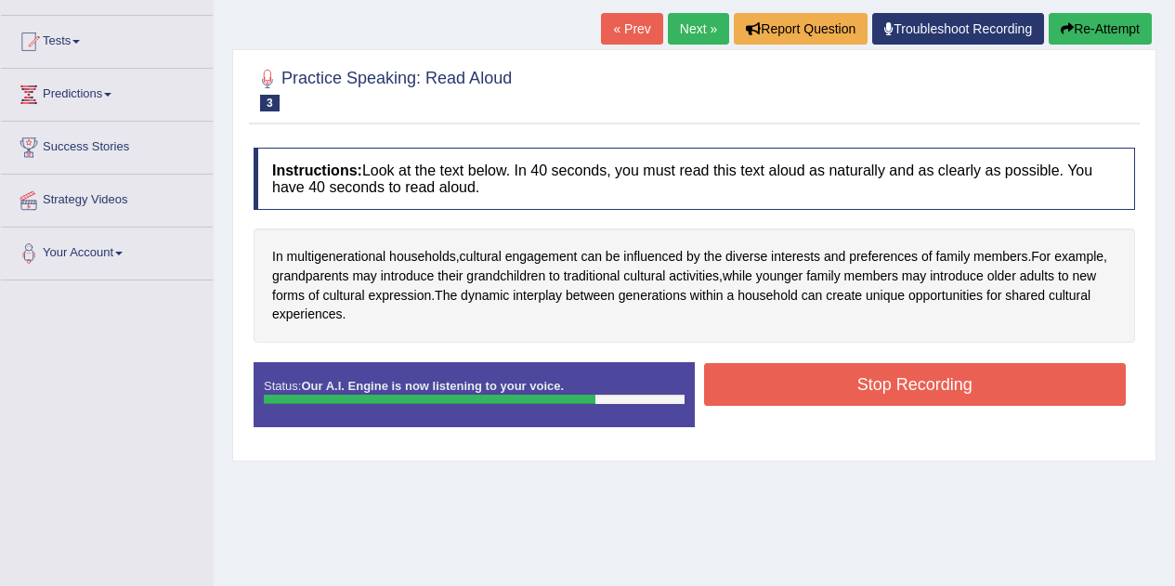
click at [795, 395] on button "Stop Recording" at bounding box center [915, 384] width 423 height 43
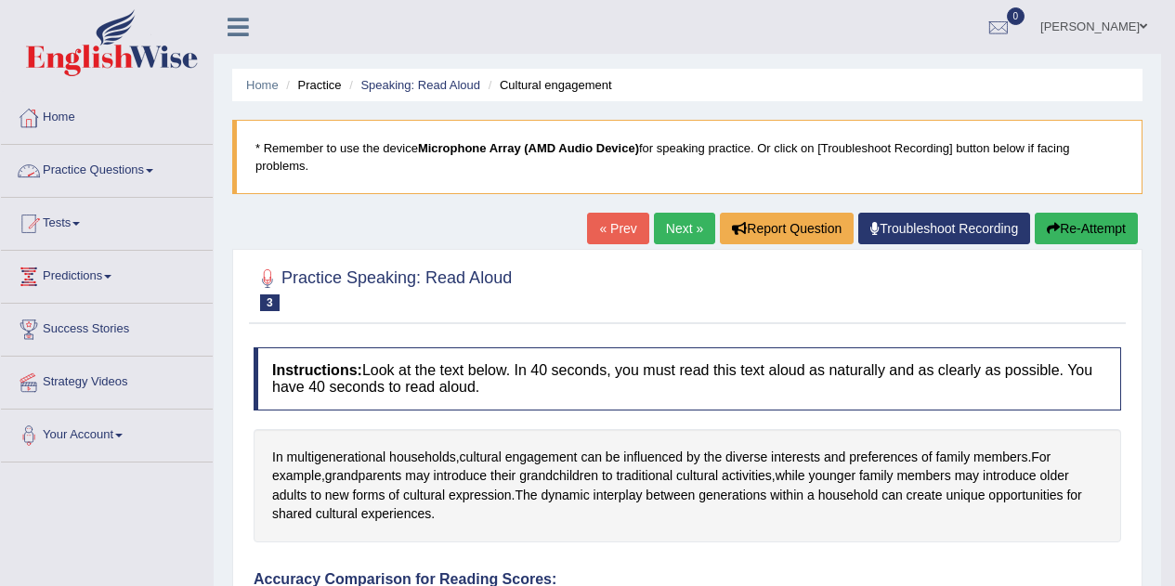
click at [124, 168] on link "Practice Questions" at bounding box center [107, 168] width 212 height 46
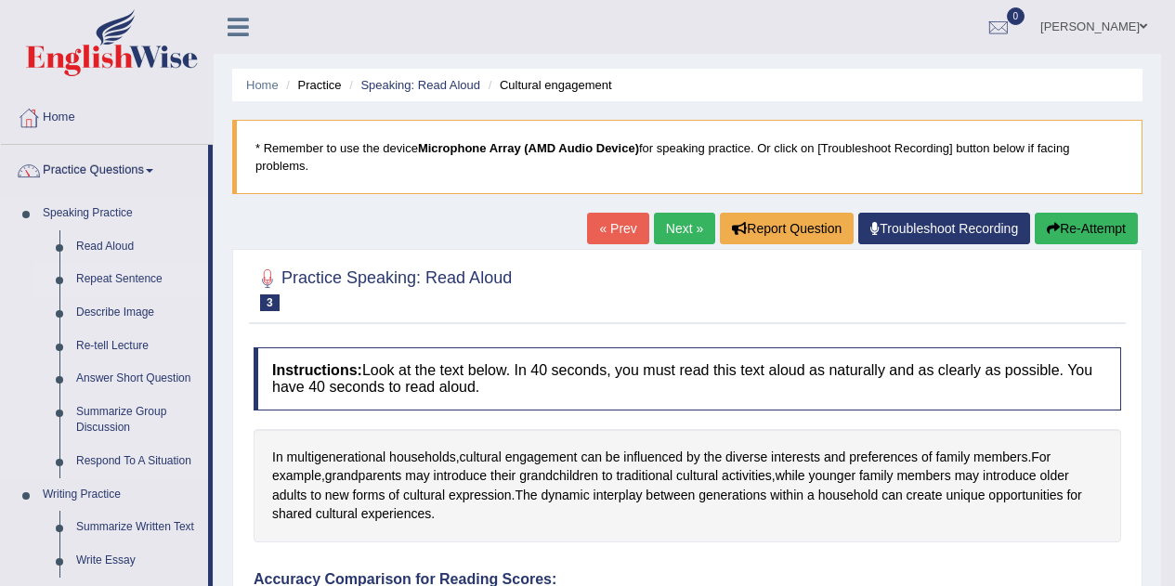
click at [137, 277] on link "Repeat Sentence" at bounding box center [138, 279] width 140 height 33
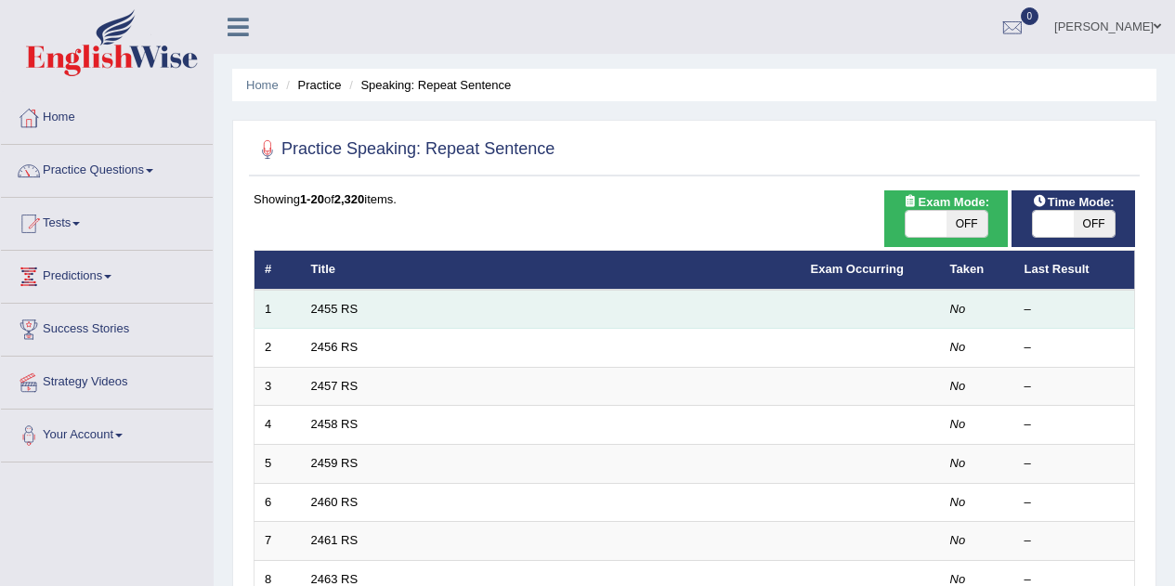
click at [367, 316] on td "2455 RS" at bounding box center [551, 309] width 500 height 39
click at [344, 322] on td "2455 RS" at bounding box center [551, 309] width 500 height 39
click at [344, 312] on link "2455 RS" at bounding box center [334, 309] width 47 height 14
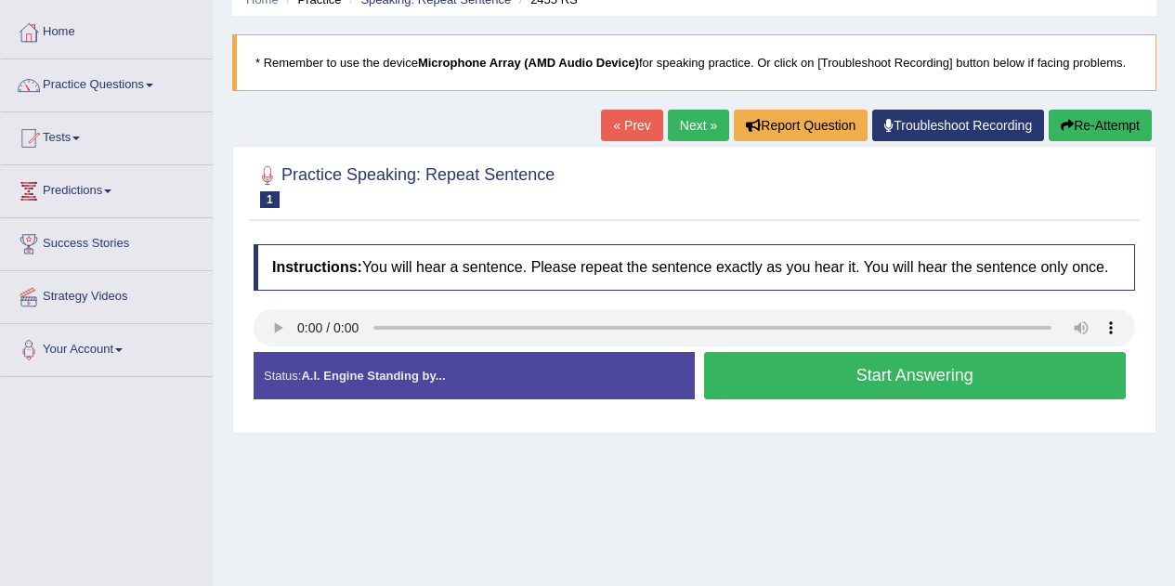
click at [924, 369] on button "Start Answering" at bounding box center [915, 375] width 423 height 47
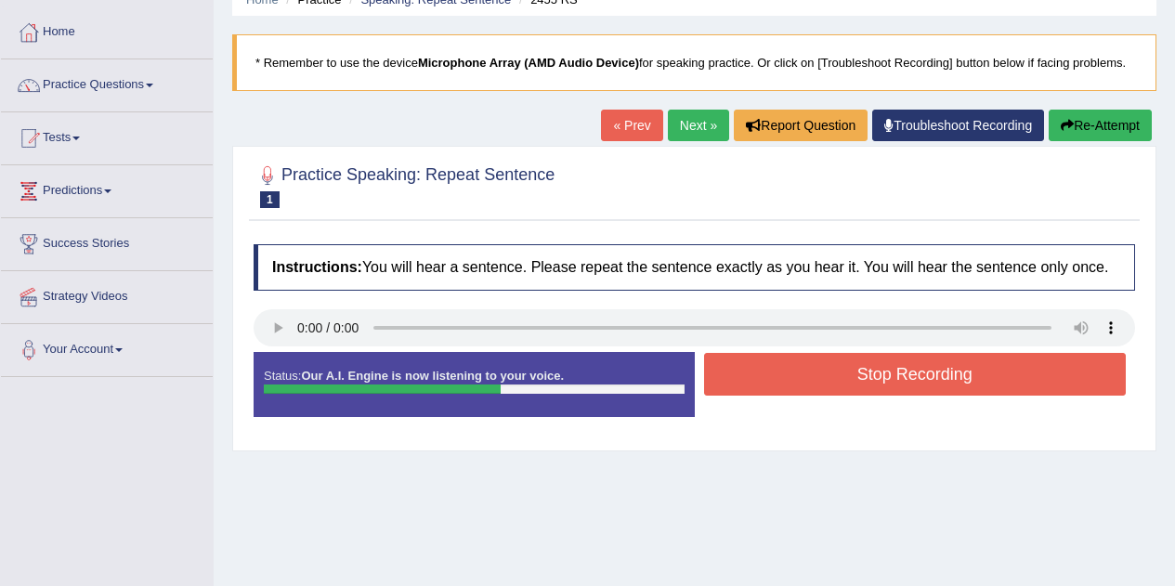
click at [924, 369] on button "Stop Recording" at bounding box center [915, 374] width 423 height 43
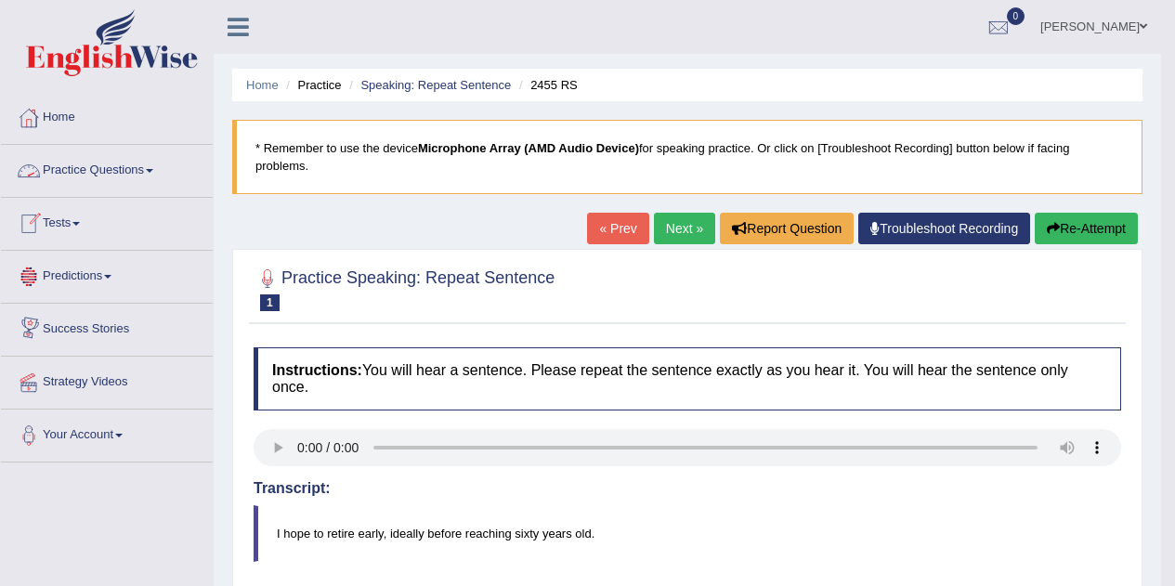
click at [96, 170] on link "Practice Questions" at bounding box center [107, 168] width 212 height 46
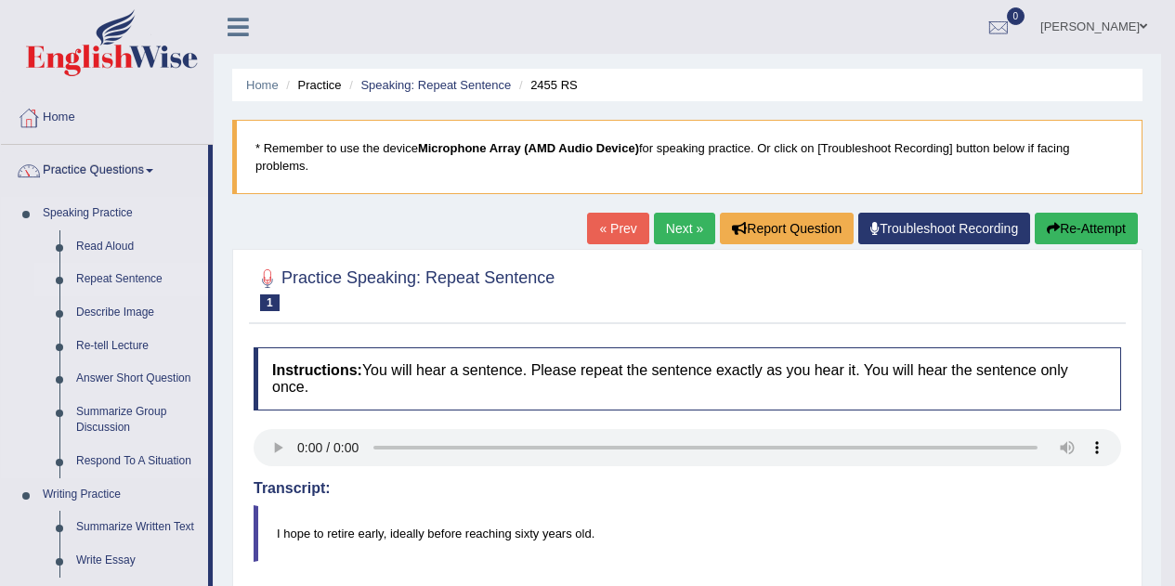
click at [110, 280] on link "Repeat Sentence" at bounding box center [138, 279] width 140 height 33
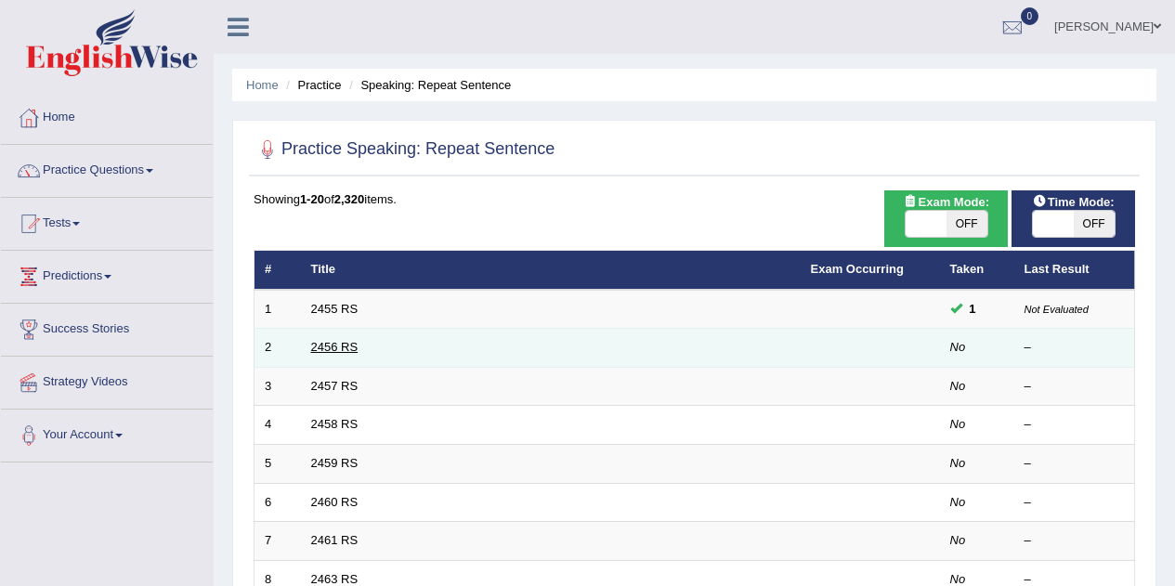
click at [324, 344] on link "2456 RS" at bounding box center [334, 347] width 47 height 14
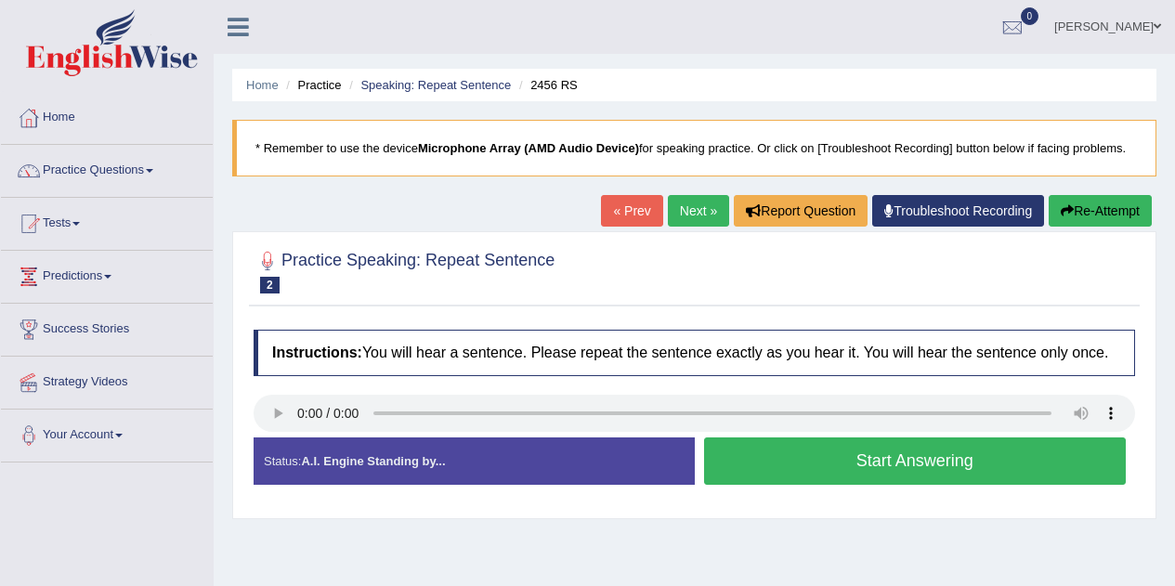
click at [795, 456] on button "Start Answering" at bounding box center [915, 460] width 423 height 47
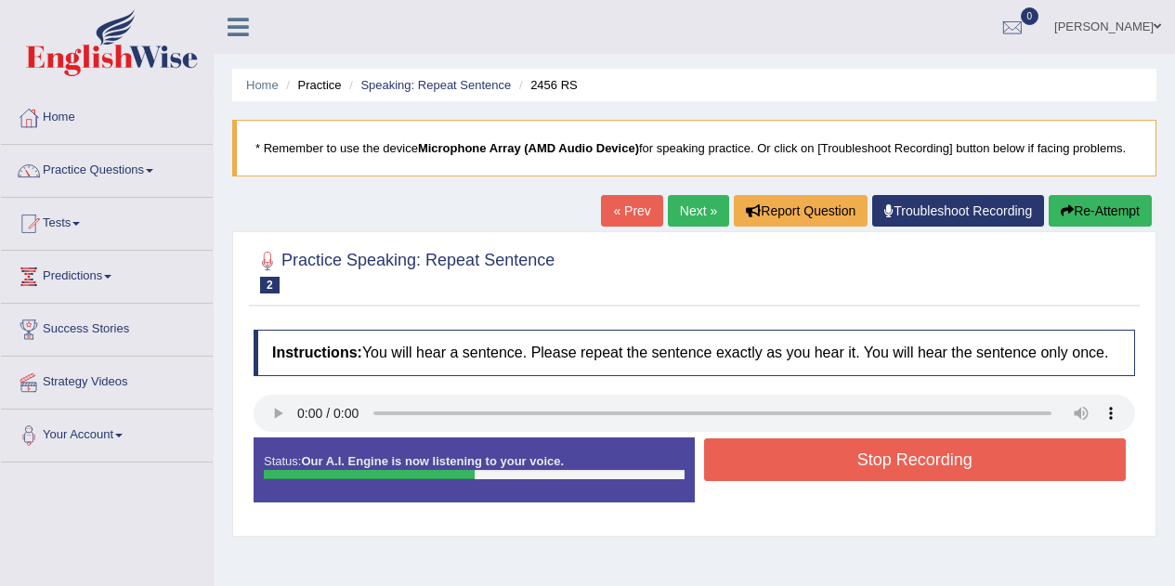
click at [795, 456] on button "Stop Recording" at bounding box center [915, 459] width 423 height 43
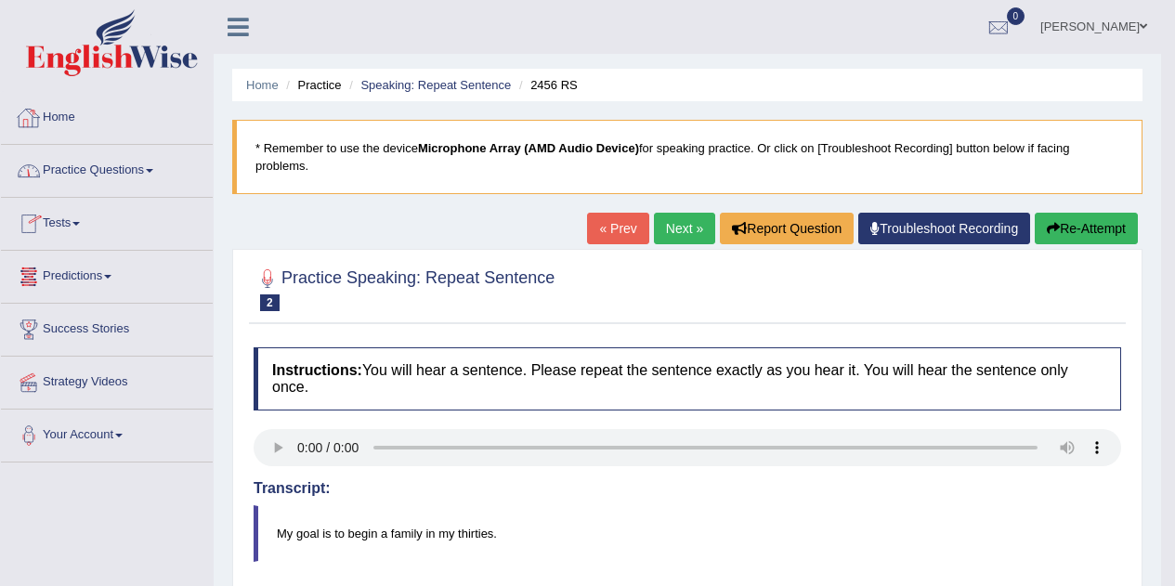
click at [97, 162] on link "Practice Questions" at bounding box center [107, 168] width 212 height 46
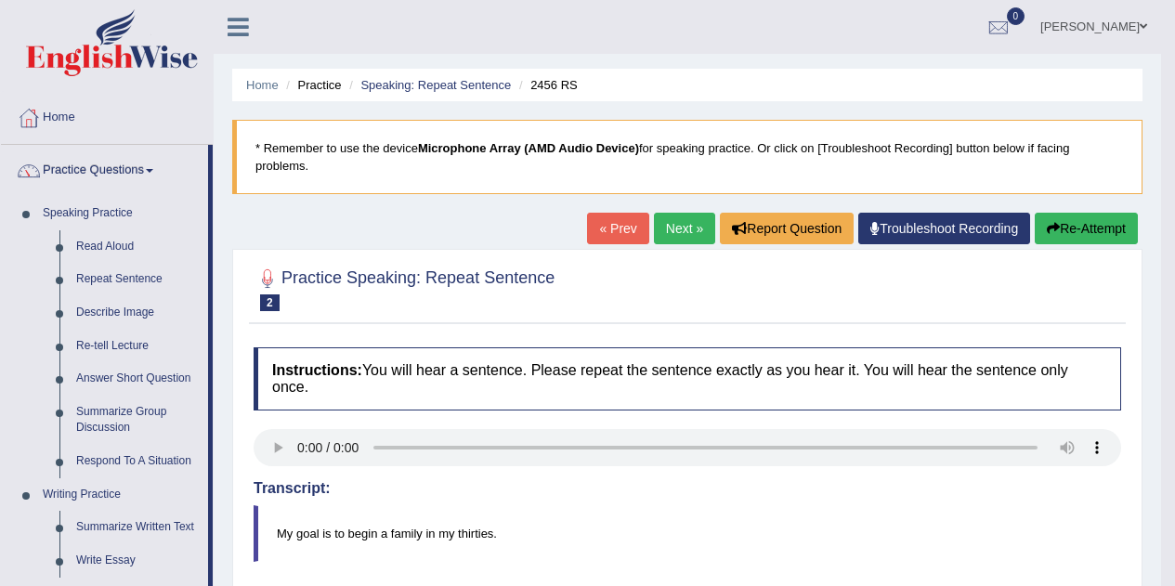
click at [1101, 228] on button "Re-Attempt" at bounding box center [1086, 229] width 103 height 32
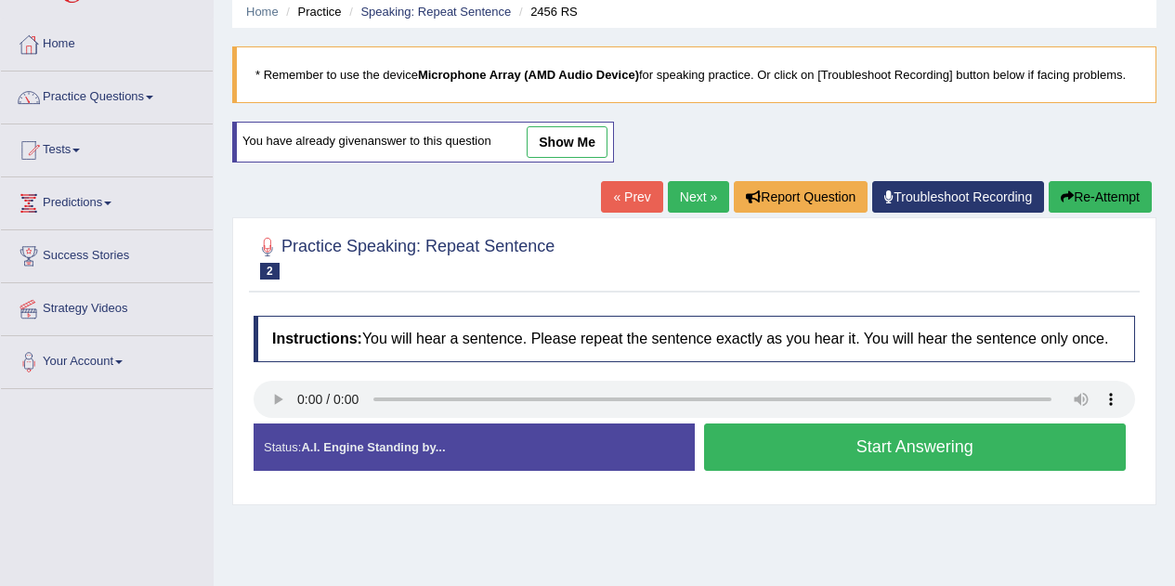
scroll to position [77, 0]
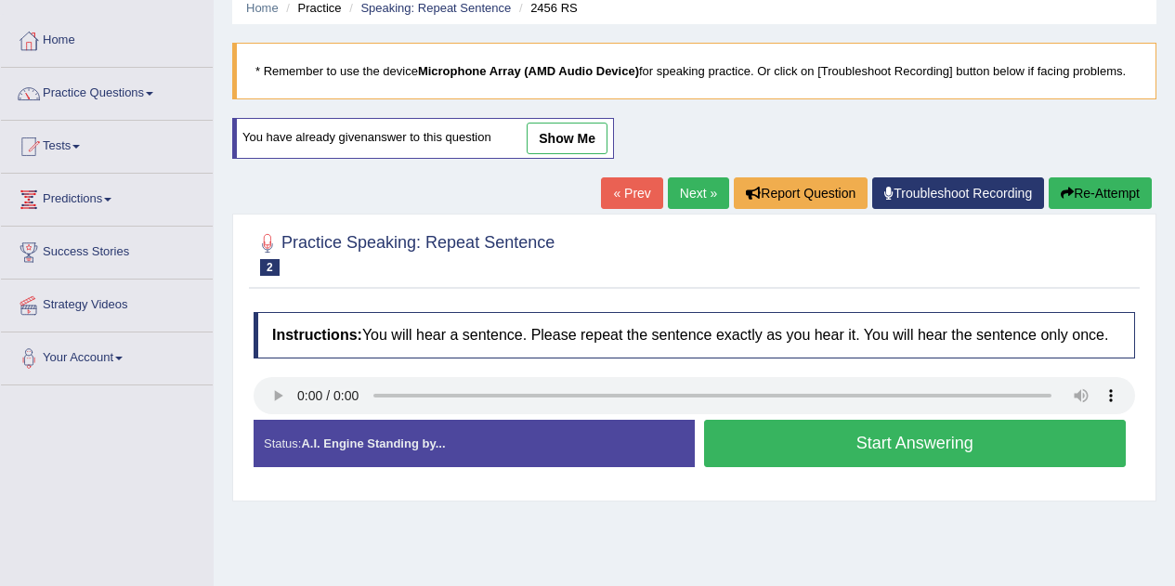
click at [814, 437] on button "Start Answering" at bounding box center [915, 443] width 423 height 47
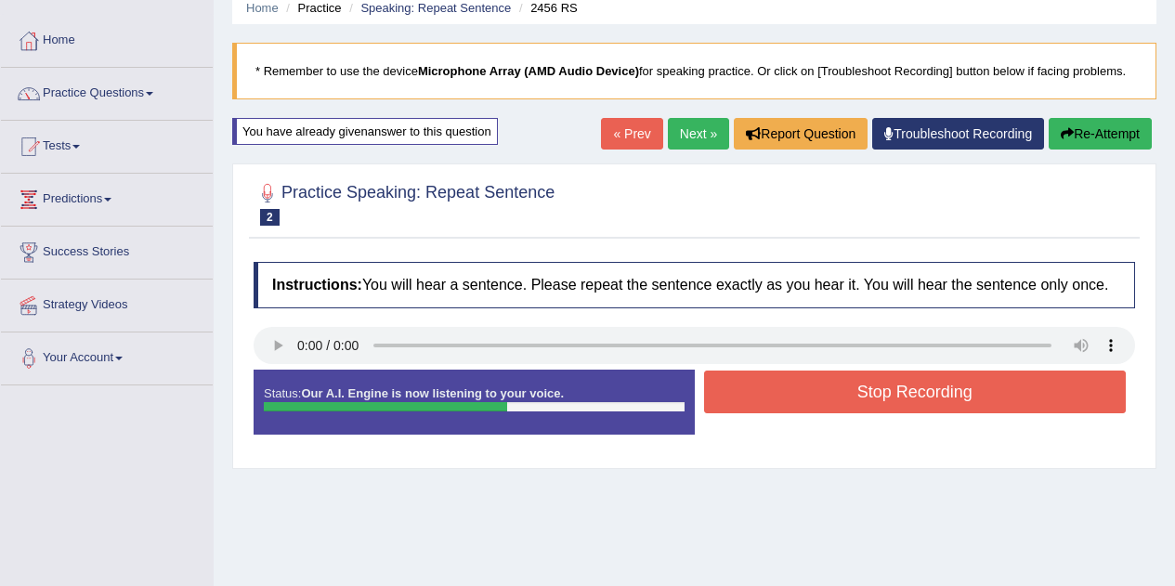
click at [845, 395] on button "Stop Recording" at bounding box center [915, 392] width 423 height 43
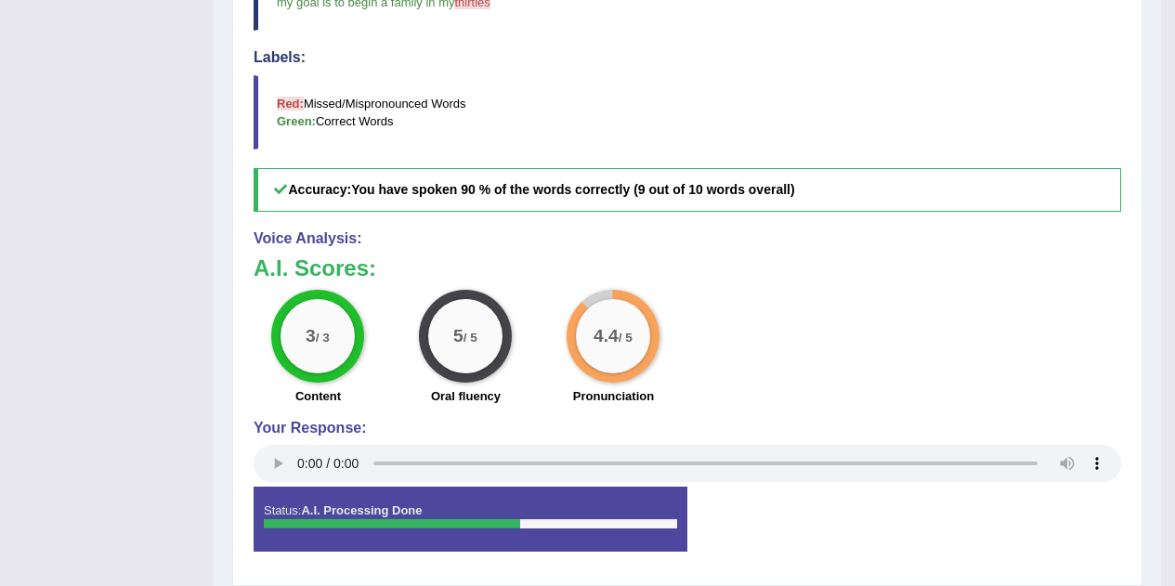
scroll to position [713, 0]
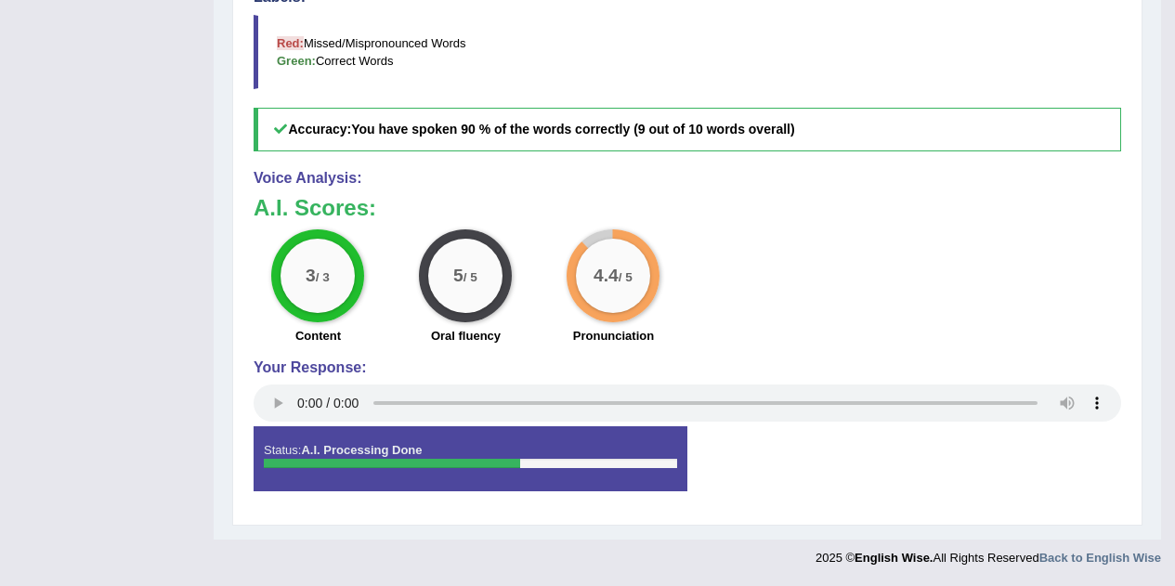
click at [484, 49] on blockquote "Red: Missed/Mispronounced Words Green: Correct Words" at bounding box center [688, 52] width 868 height 74
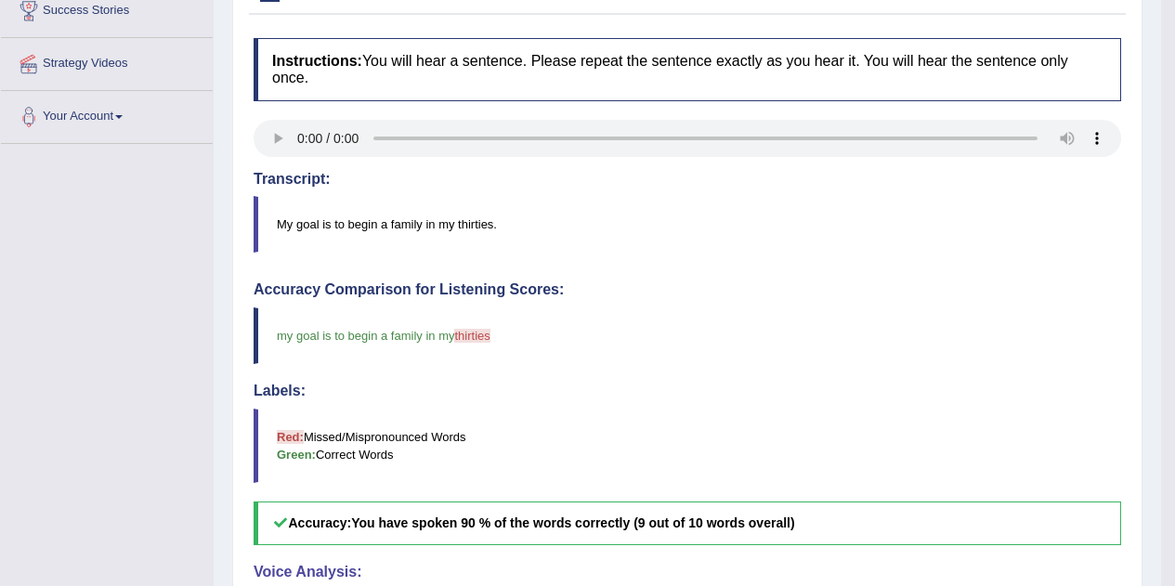
scroll to position [0, 0]
